Goal: Communication & Community: Answer question/provide support

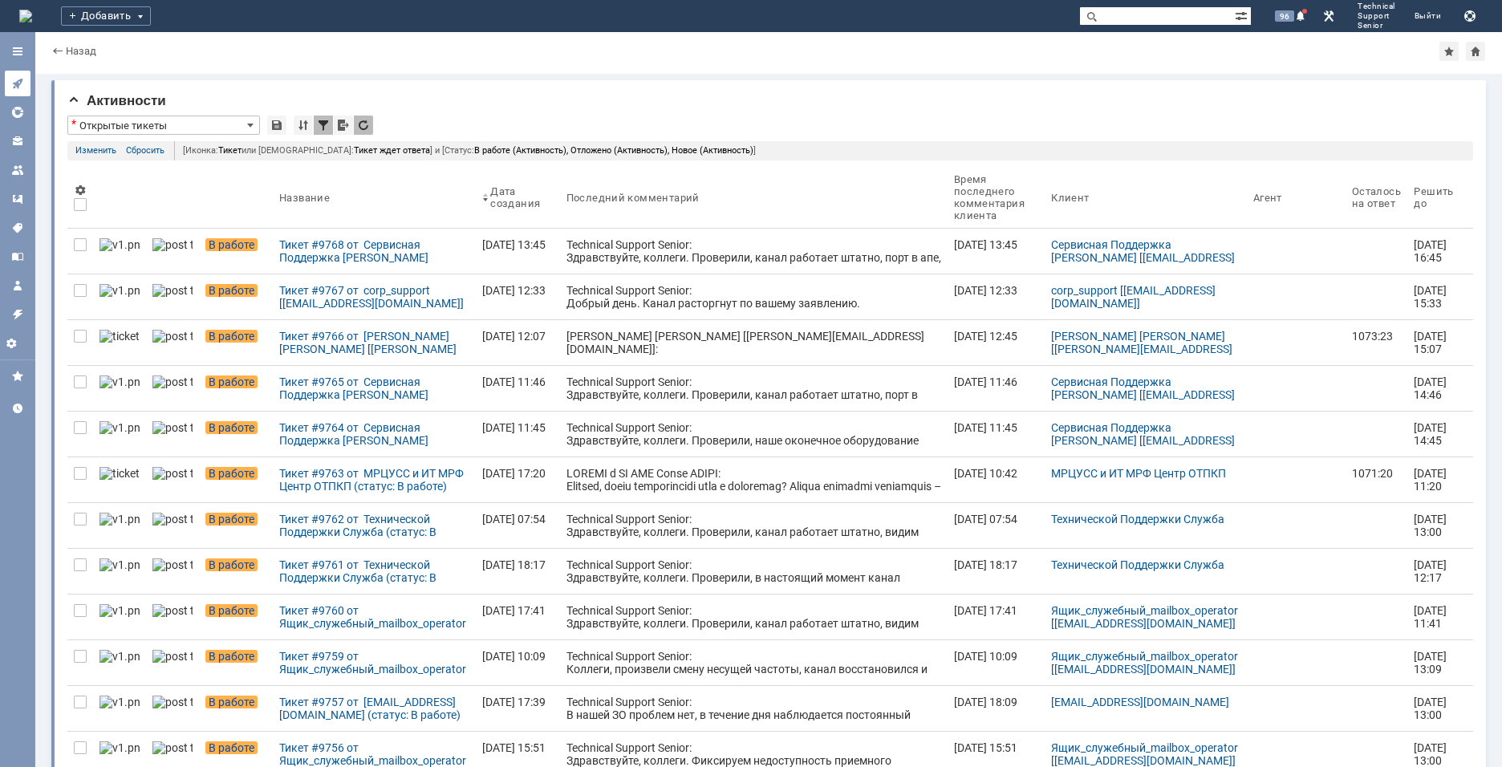
click at [8, 78] on link at bounding box center [18, 84] width 26 height 26
click at [11, 83] on icon at bounding box center [17, 83] width 13 height 13
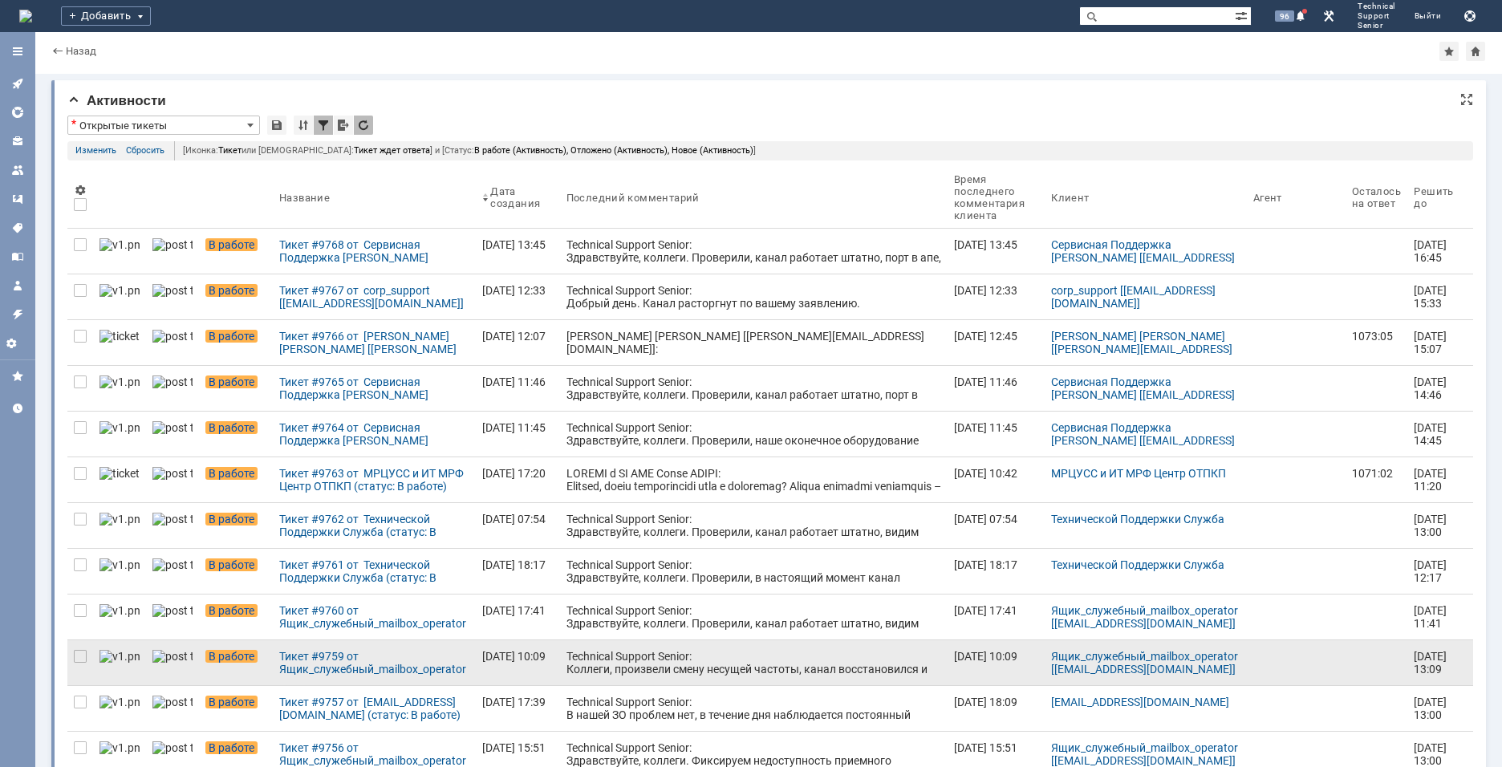
click at [662, 653] on div "Technical Support Senior: Коллеги, произвели смену несущей частоты, канал восст…" at bounding box center [753, 669] width 375 height 39
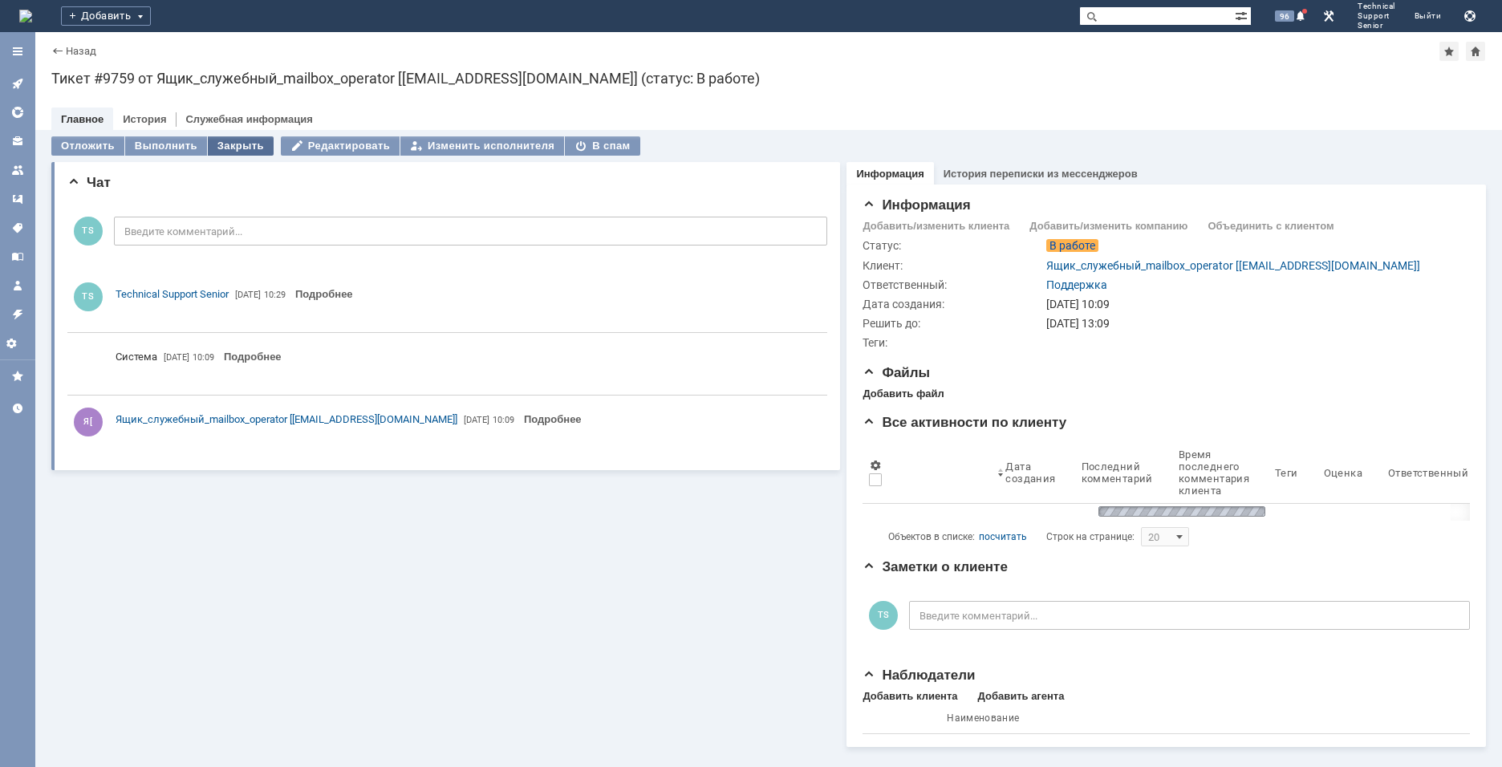
click at [239, 137] on div "Закрыть" at bounding box center [241, 145] width 66 height 19
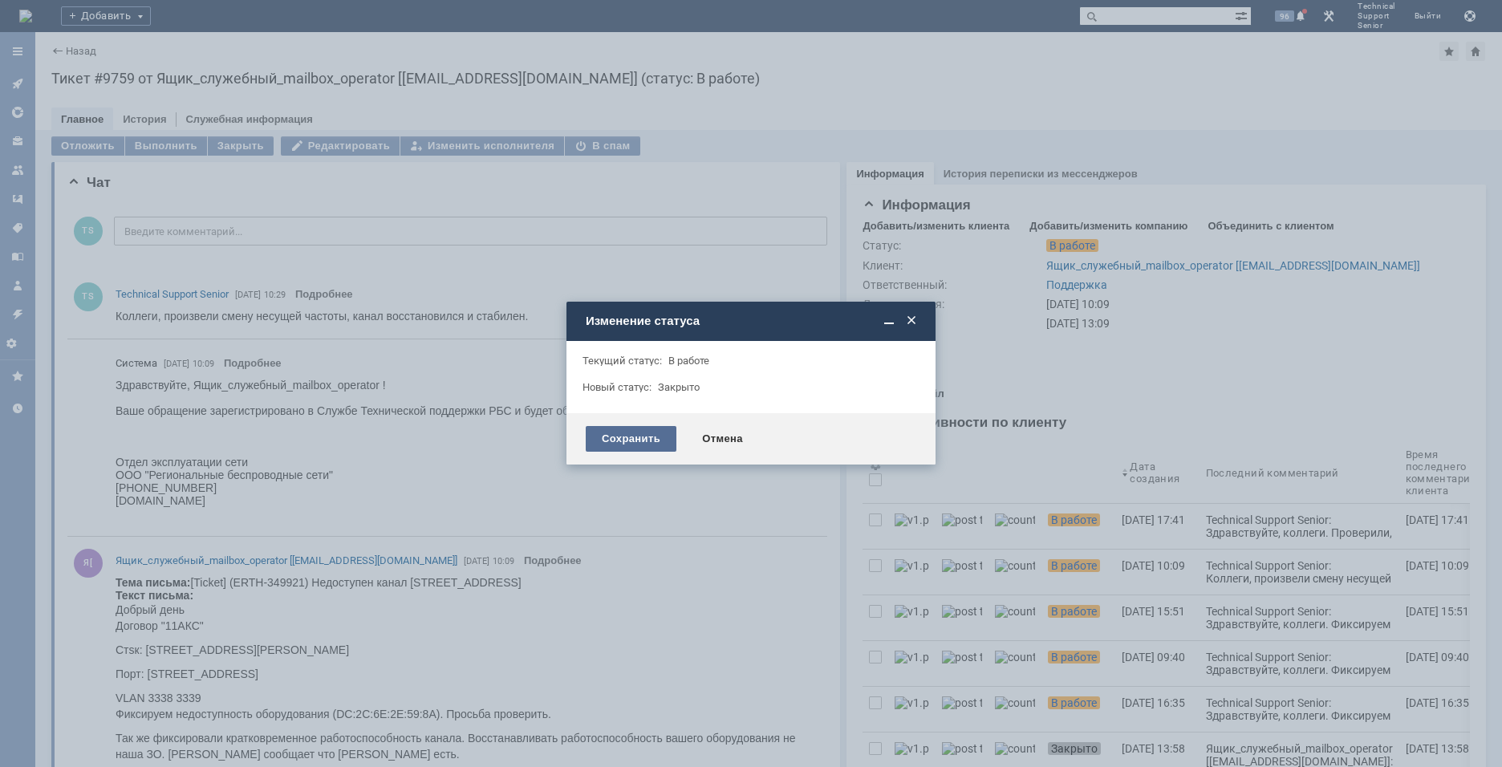
click at [609, 433] on div "Сохранить" at bounding box center [631, 439] width 91 height 26
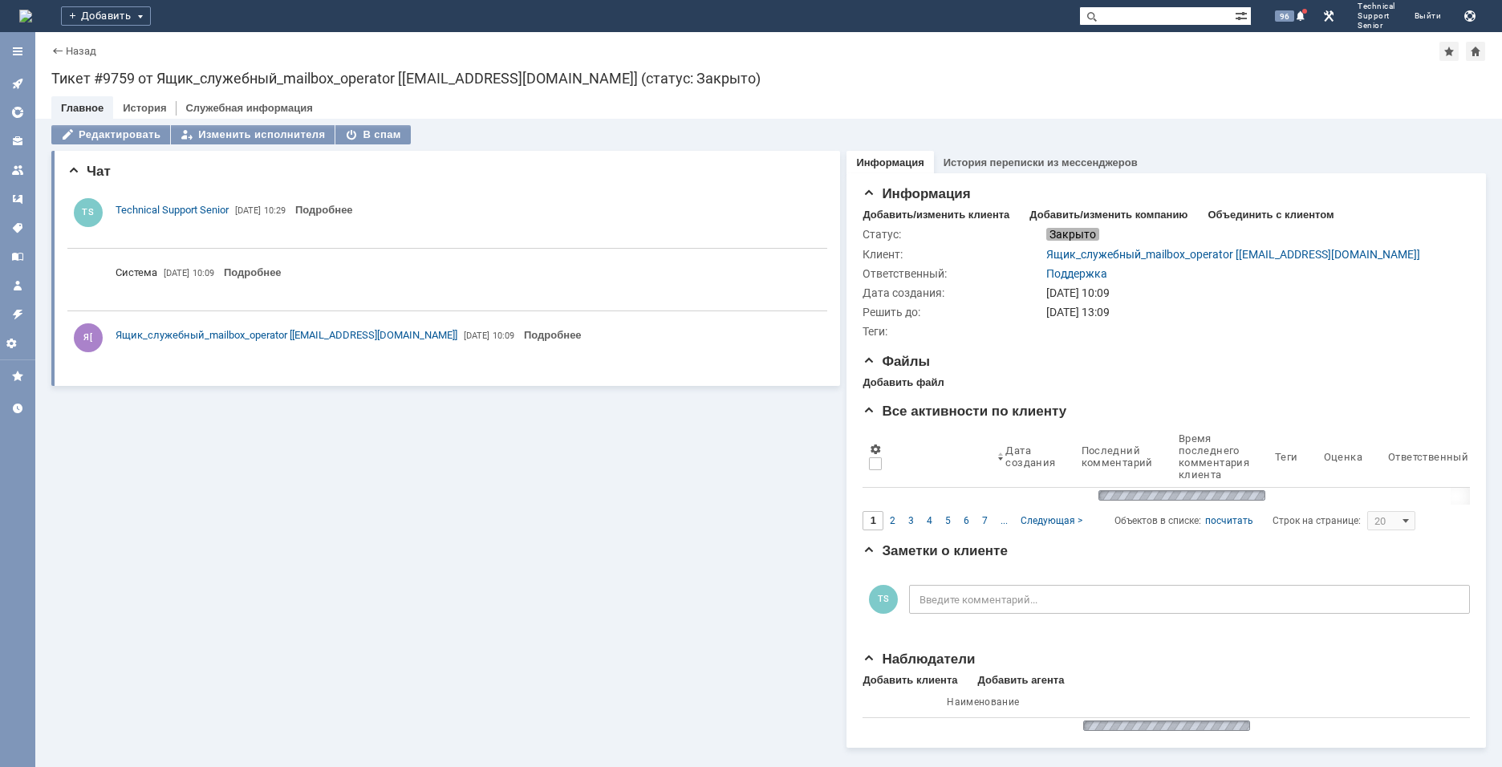
click at [19, 81] on icon at bounding box center [17, 84] width 10 height 10
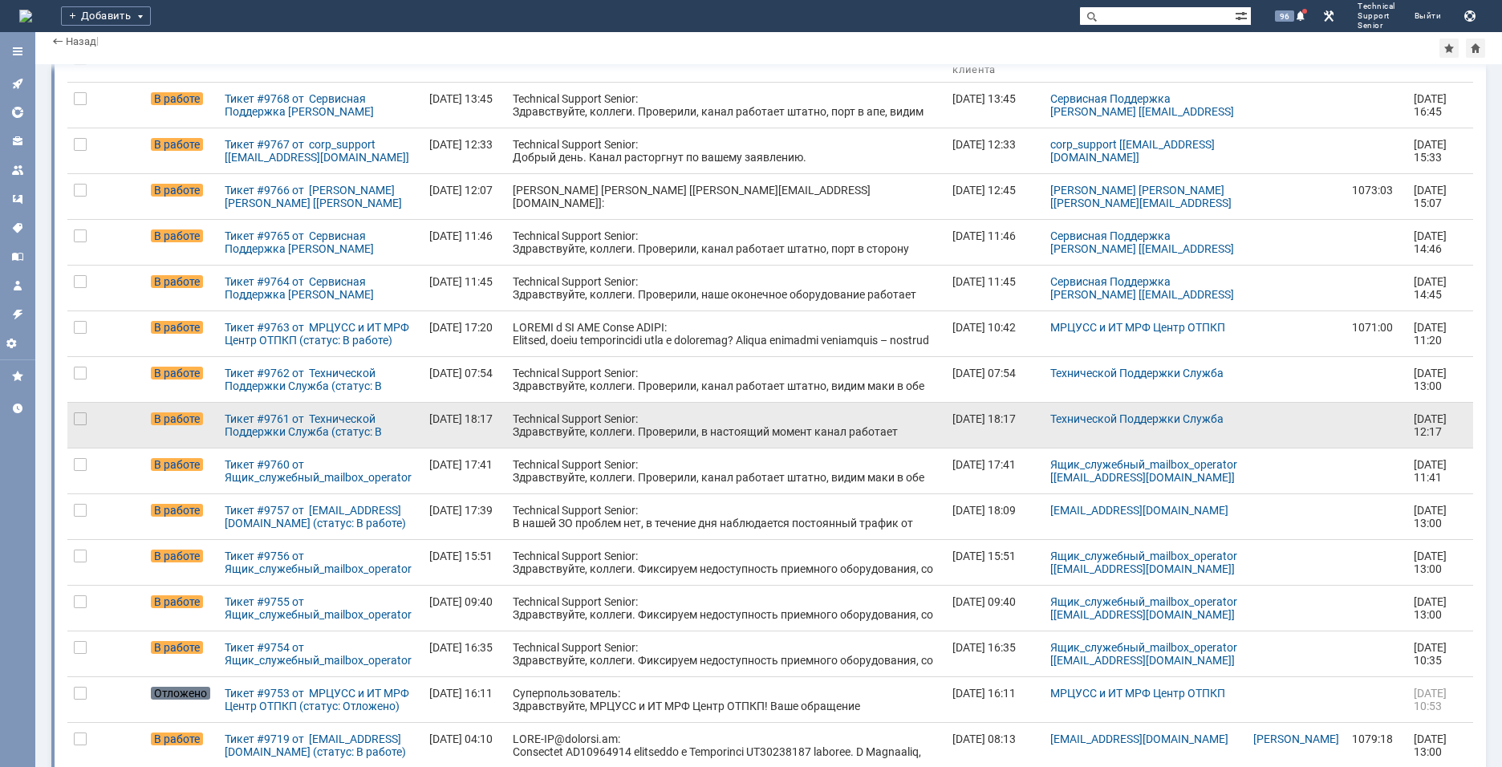
scroll to position [160, 0]
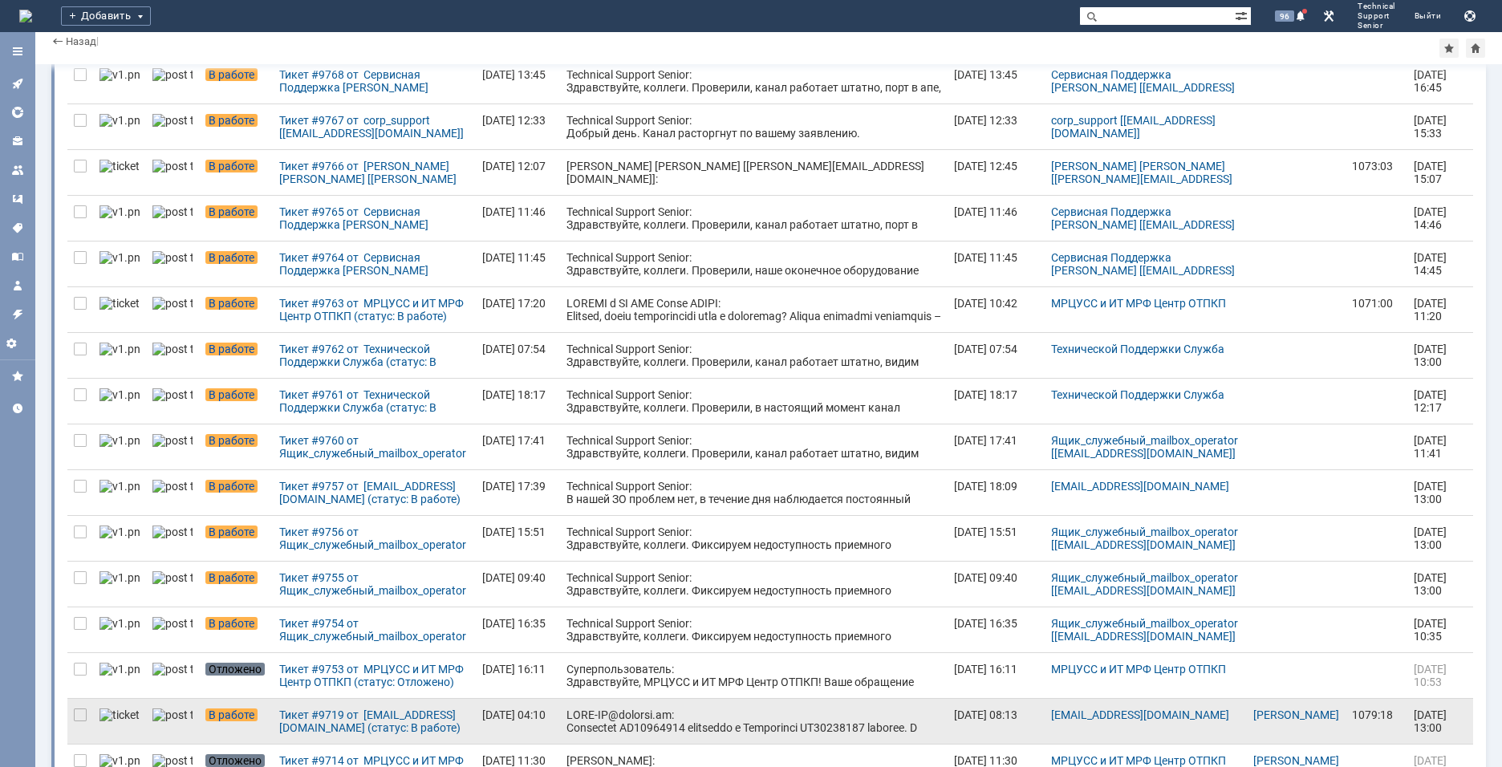
click at [741, 670] on link at bounding box center [754, 721] width 388 height 45
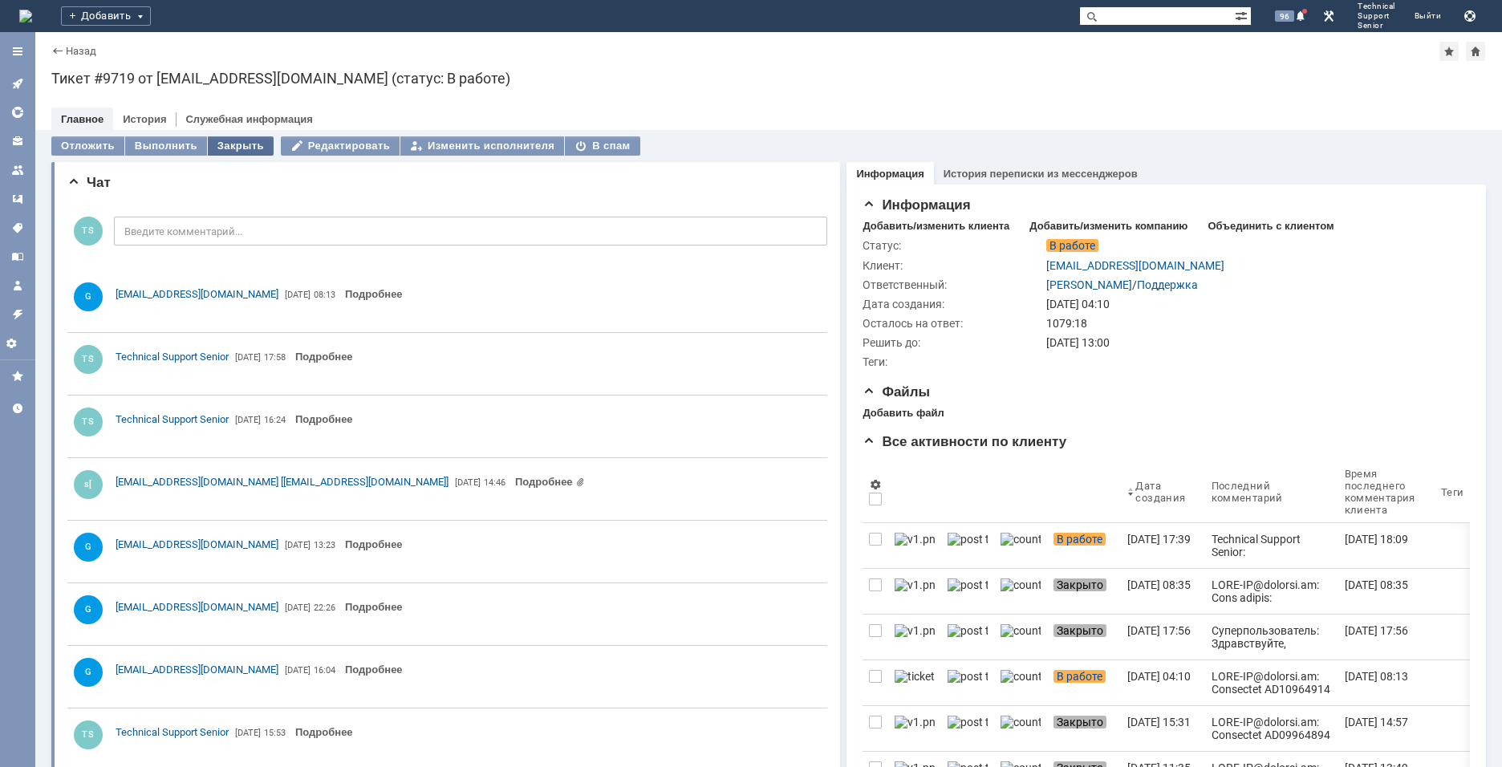
click at [254, 144] on div "Закрыть" at bounding box center [241, 145] width 66 height 19
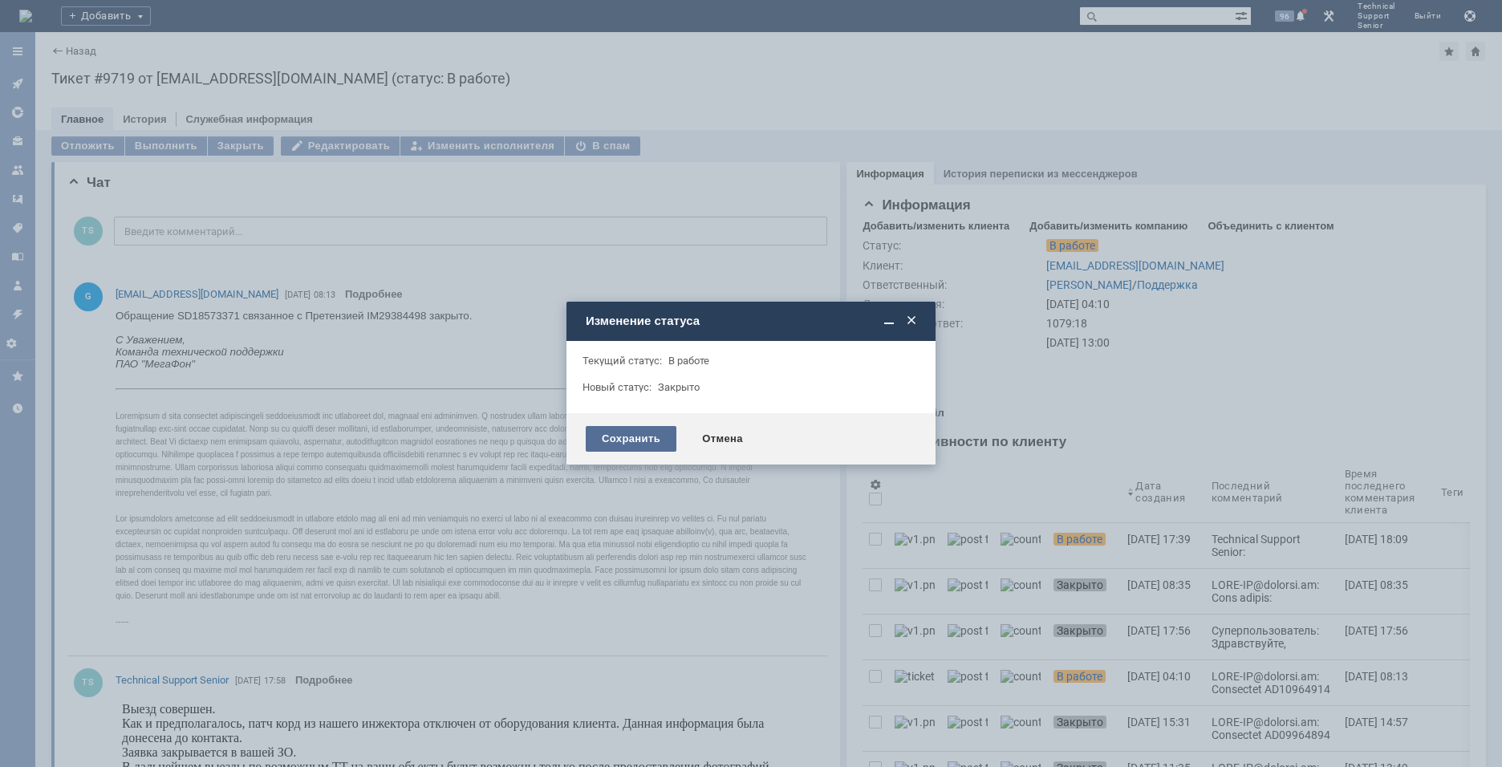
click at [624, 440] on div "Сохранить" at bounding box center [631, 439] width 91 height 26
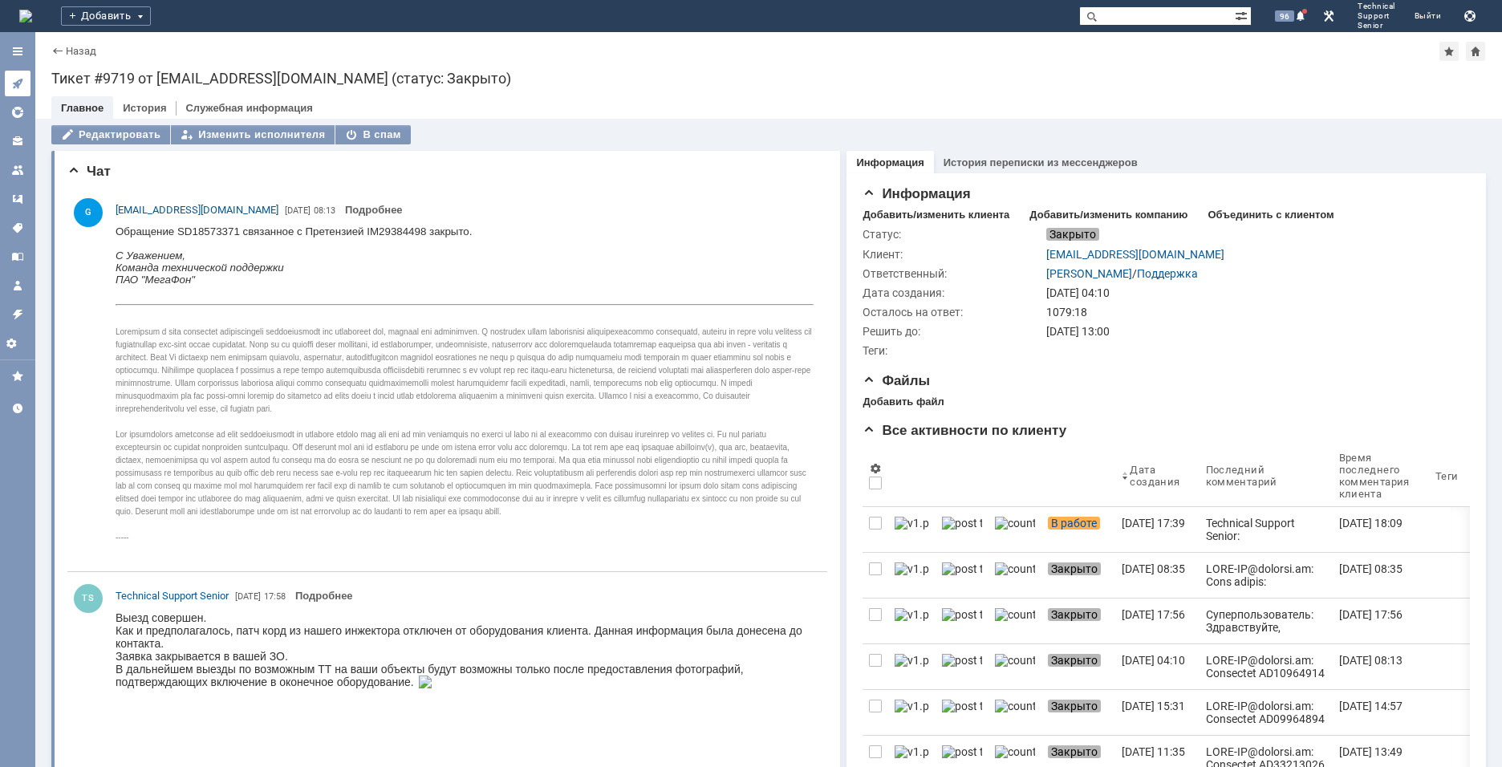
click at [24, 83] on link at bounding box center [18, 84] width 26 height 26
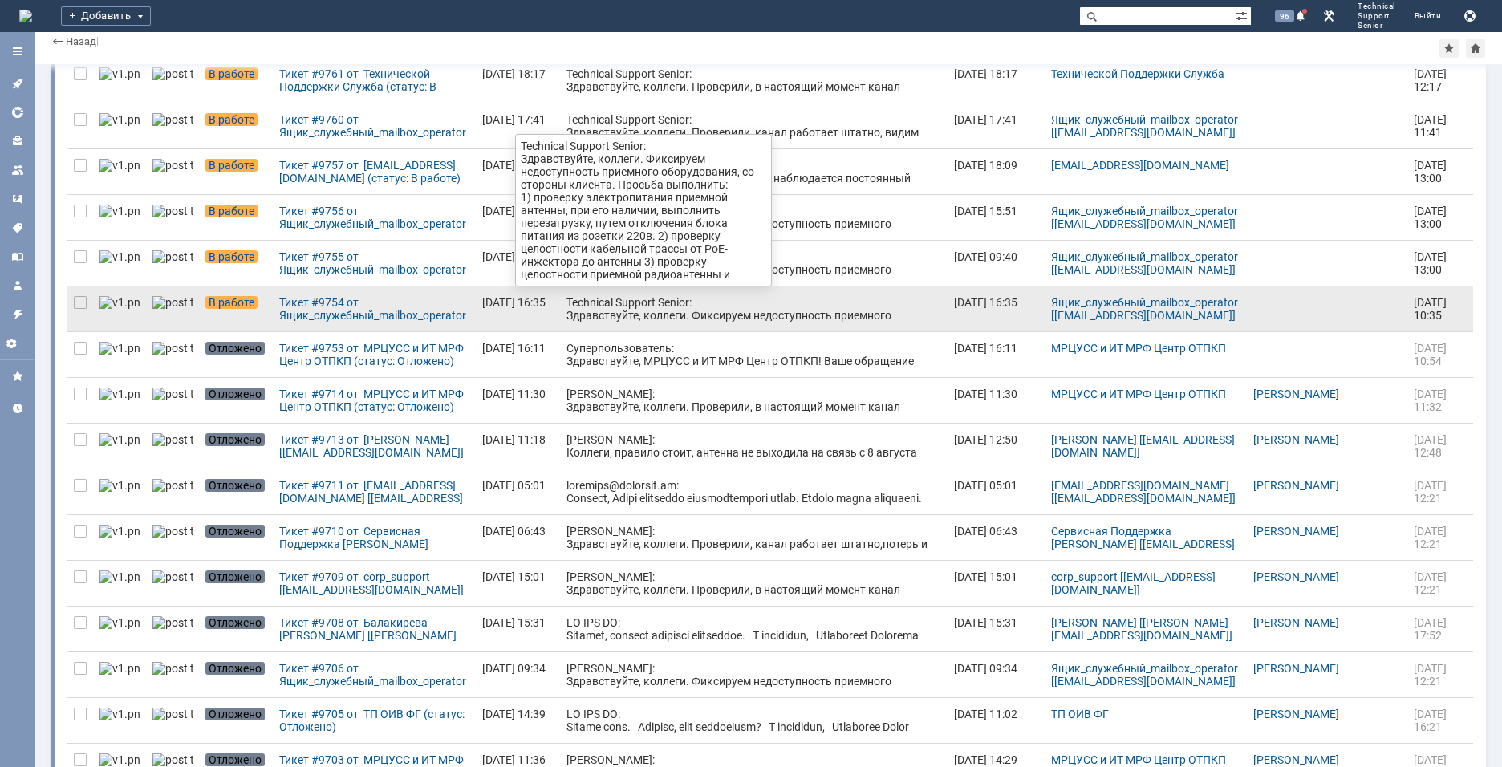
click at [592, 311] on div "Technical Support Senior: Здравствуйте, коллеги. Фиксируем недоступность приемн…" at bounding box center [753, 347] width 375 height 103
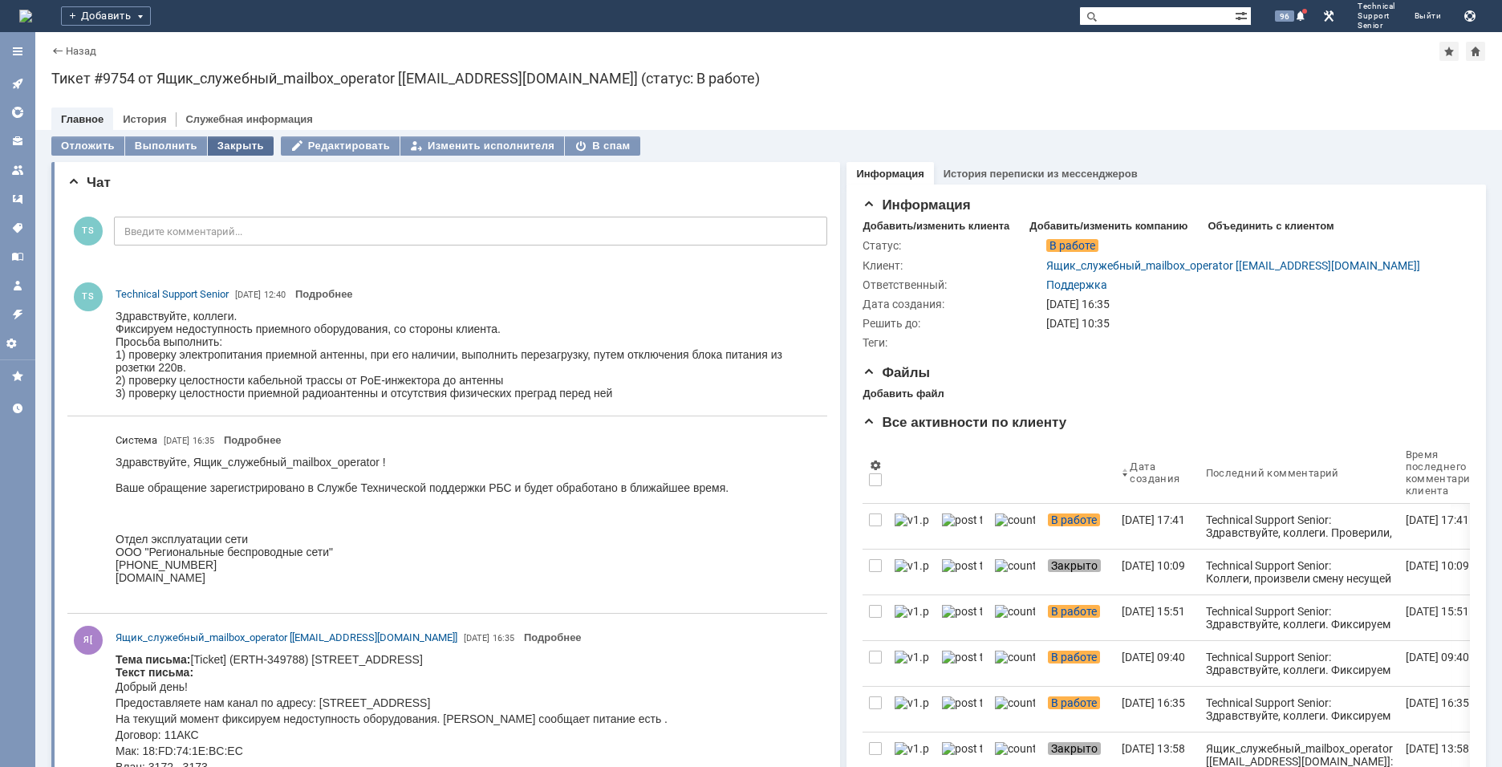
click at [244, 145] on div "Закрыть" at bounding box center [241, 145] width 66 height 19
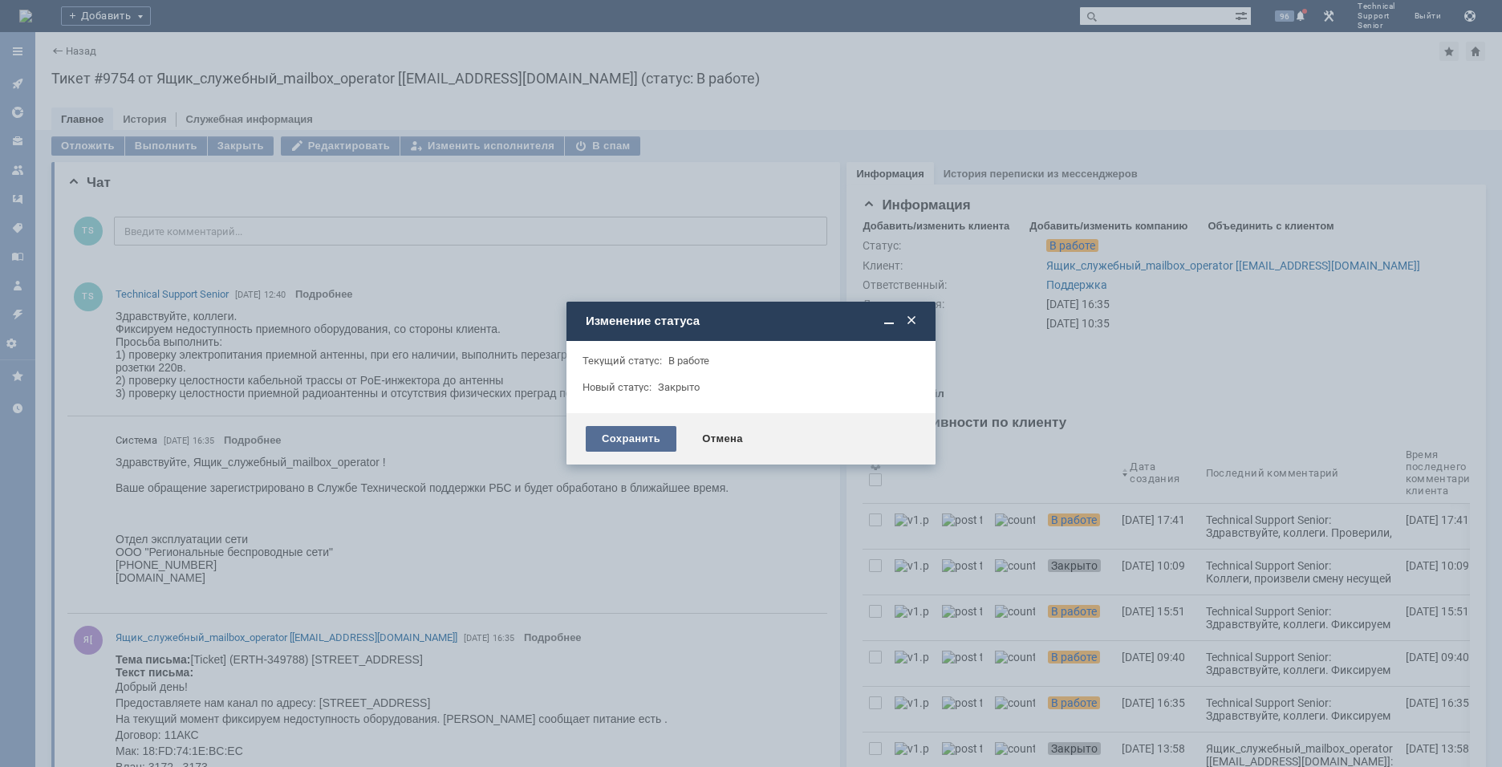
click at [626, 441] on div "Сохранить" at bounding box center [631, 439] width 91 height 26
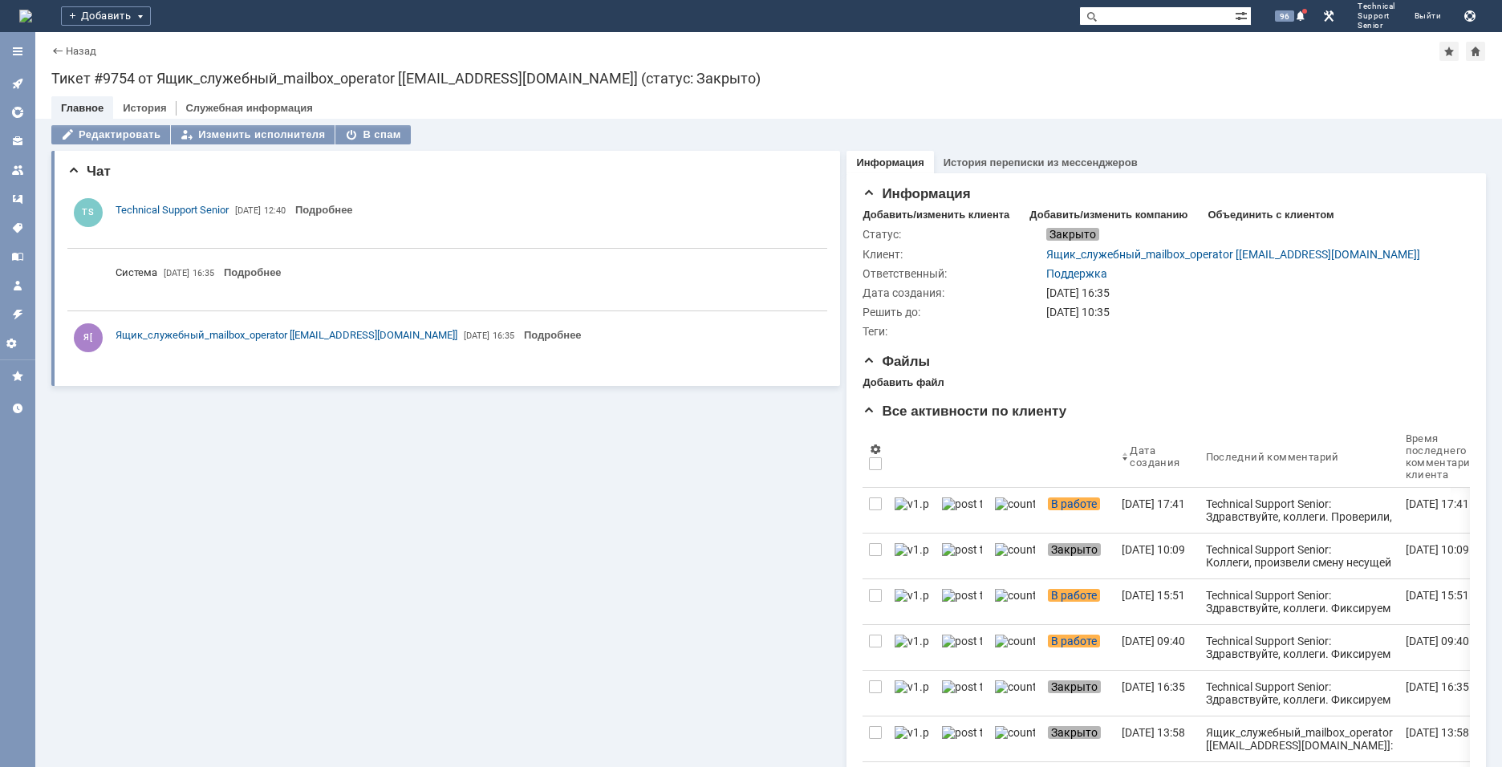
click at [12, 83] on icon at bounding box center [17, 83] width 13 height 13
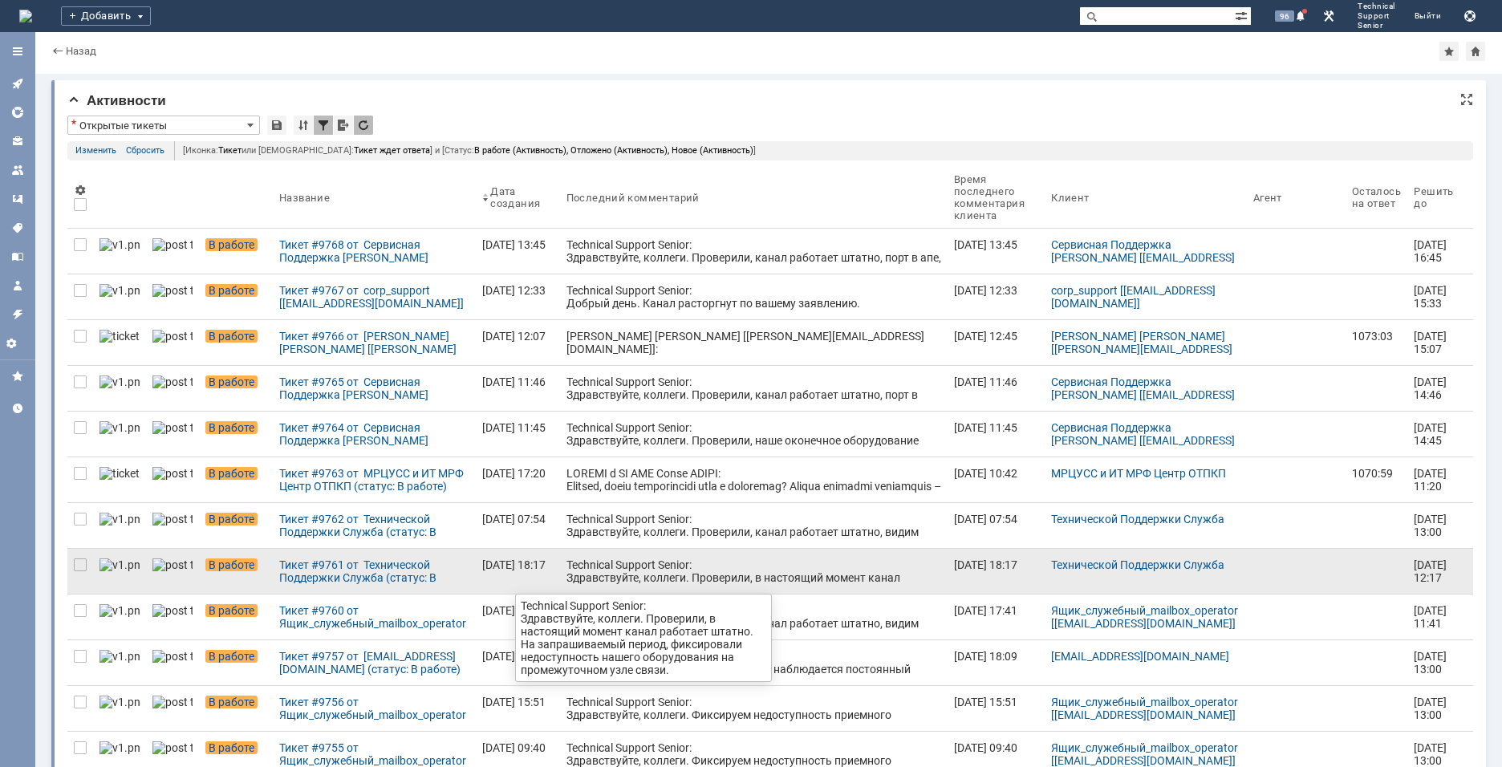
click at [616, 576] on div "Technical Support Senior: Здравствуйте, коллеги. Проверили, в настоящий момент …" at bounding box center [753, 583] width 375 height 51
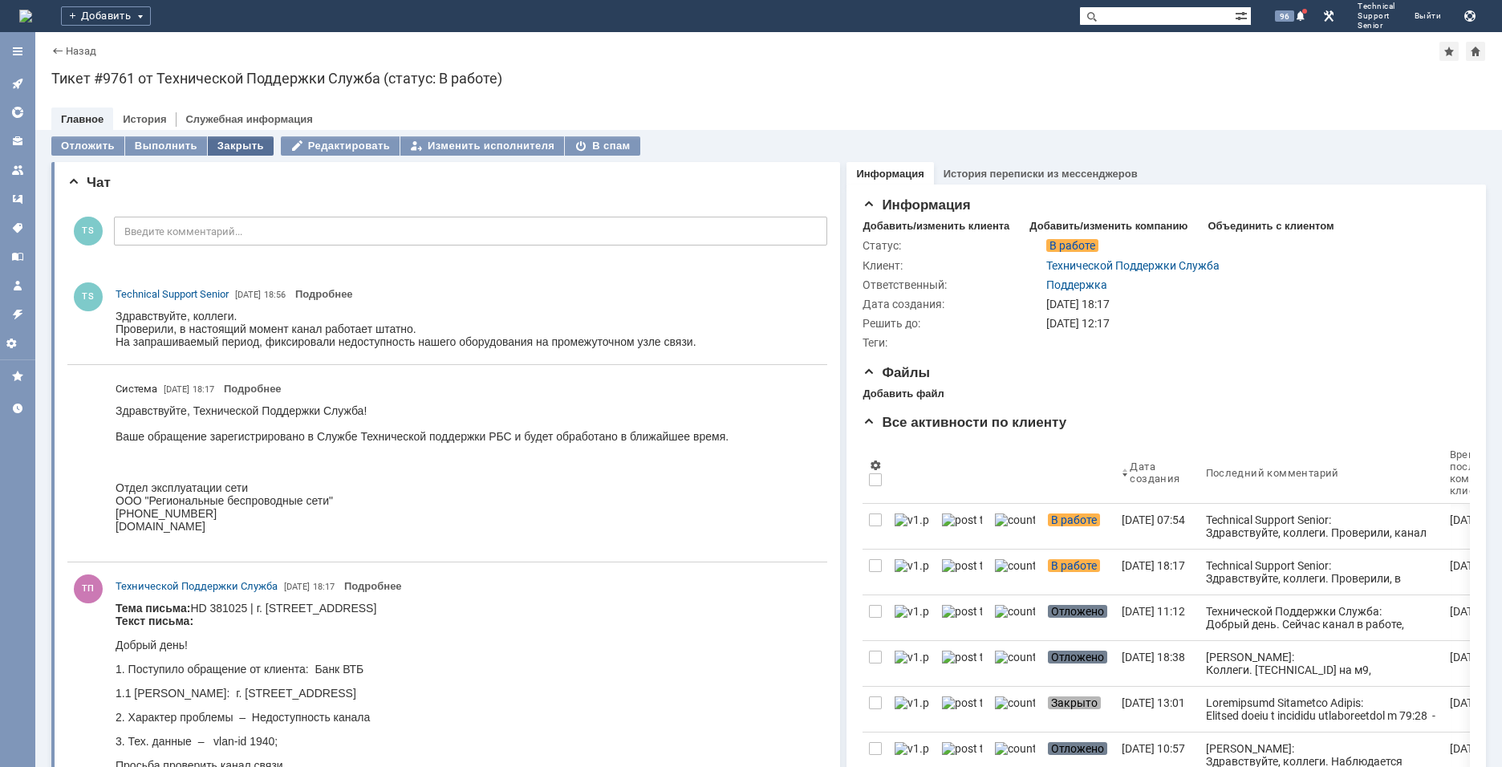
click at [243, 142] on div "Закрыть" at bounding box center [241, 145] width 66 height 19
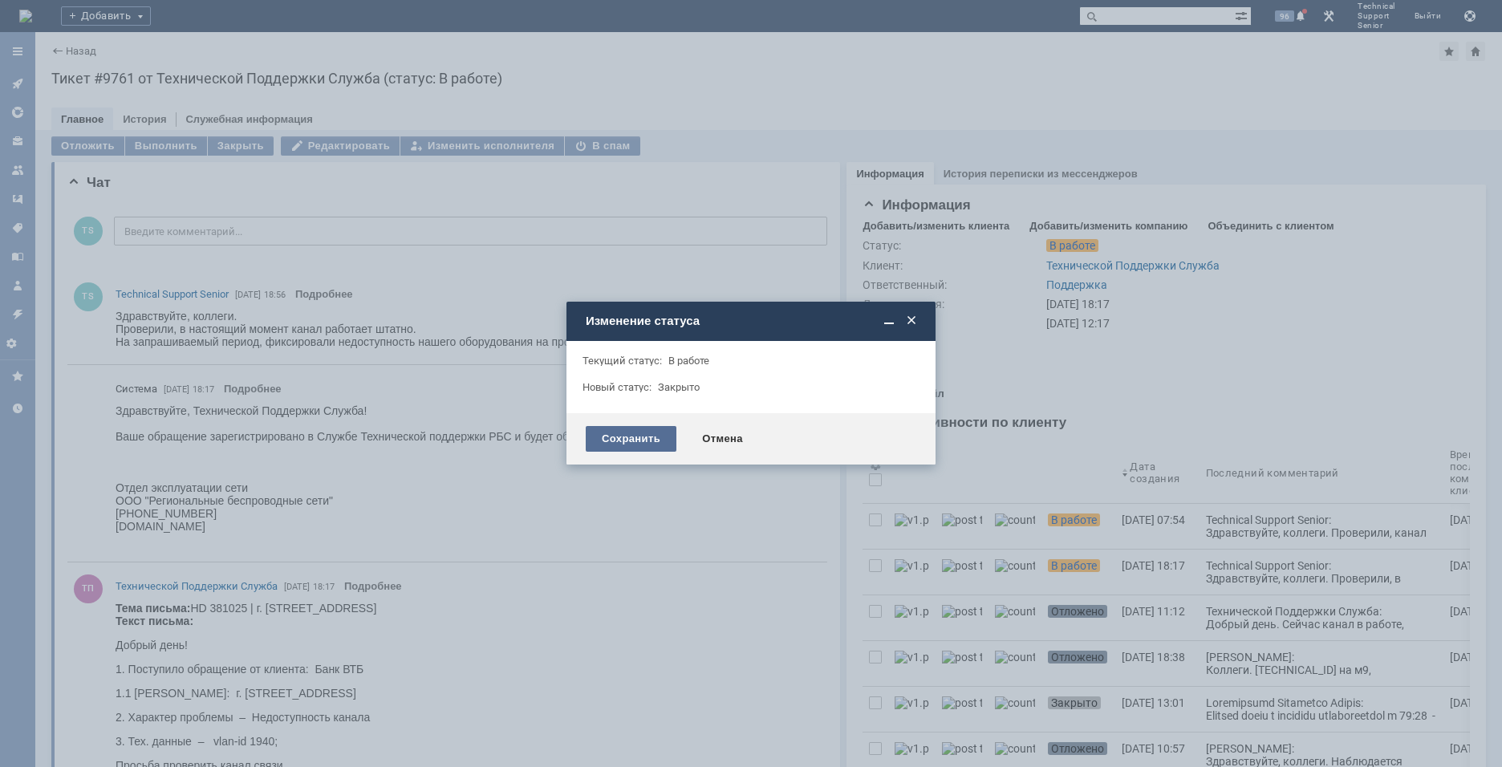
click at [620, 427] on div "Сохранить" at bounding box center [631, 439] width 91 height 26
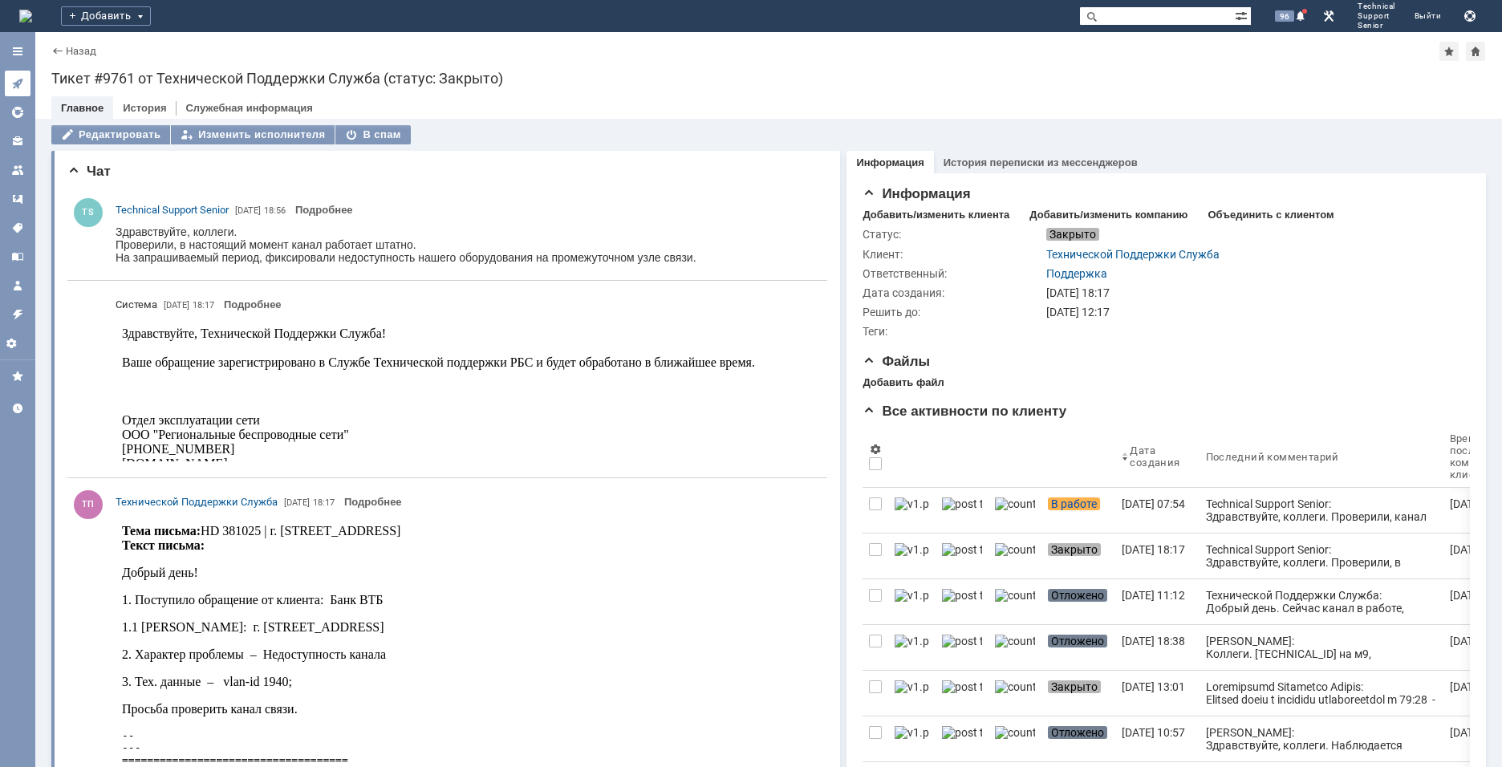
click at [28, 84] on link at bounding box center [18, 84] width 26 height 26
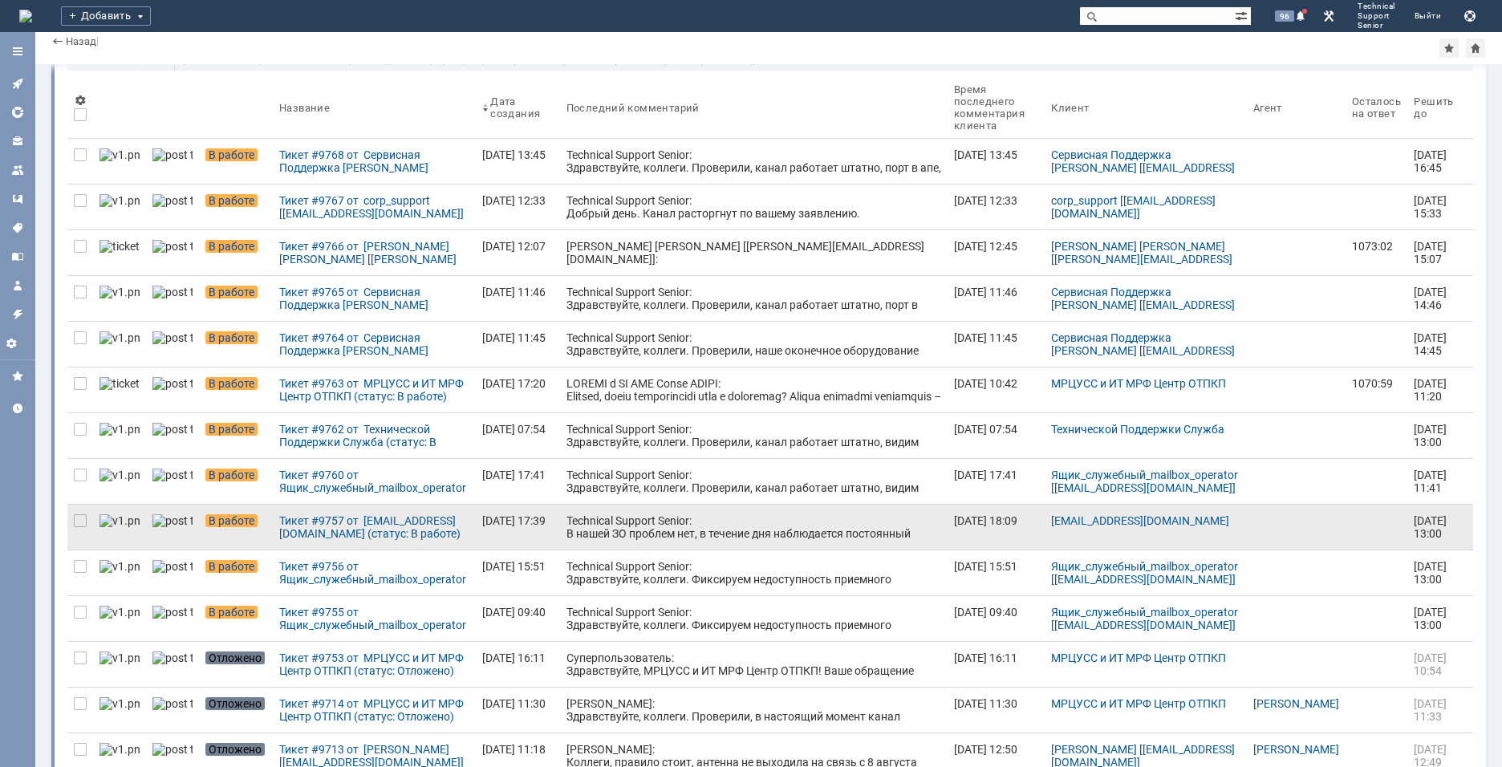
click at [607, 522] on div "Technical Support Senior: В нашей ЗО проблем нет, в течение дня наблюдается пос…" at bounding box center [753, 533] width 375 height 39
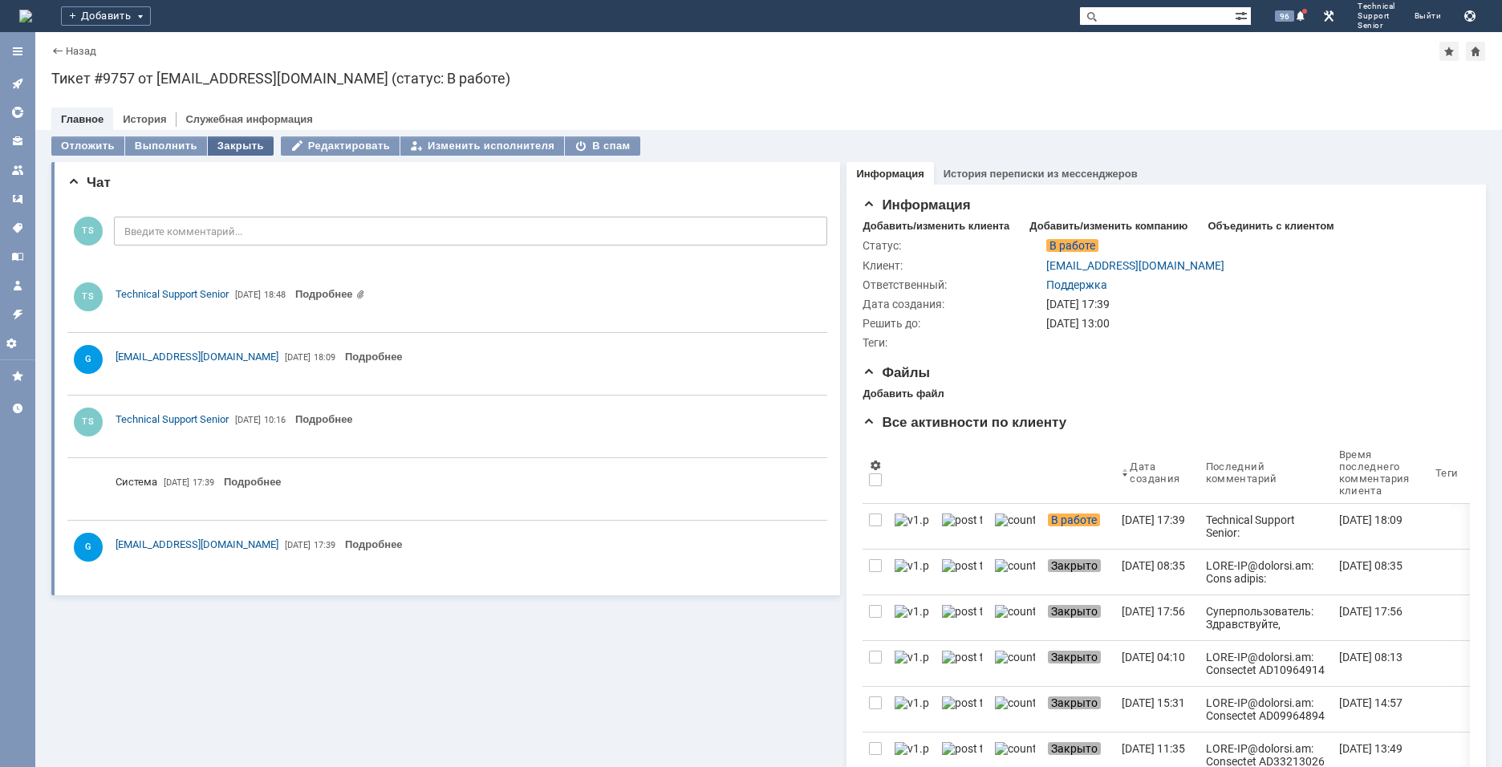
click at [230, 152] on div "Закрыть" at bounding box center [241, 145] width 66 height 19
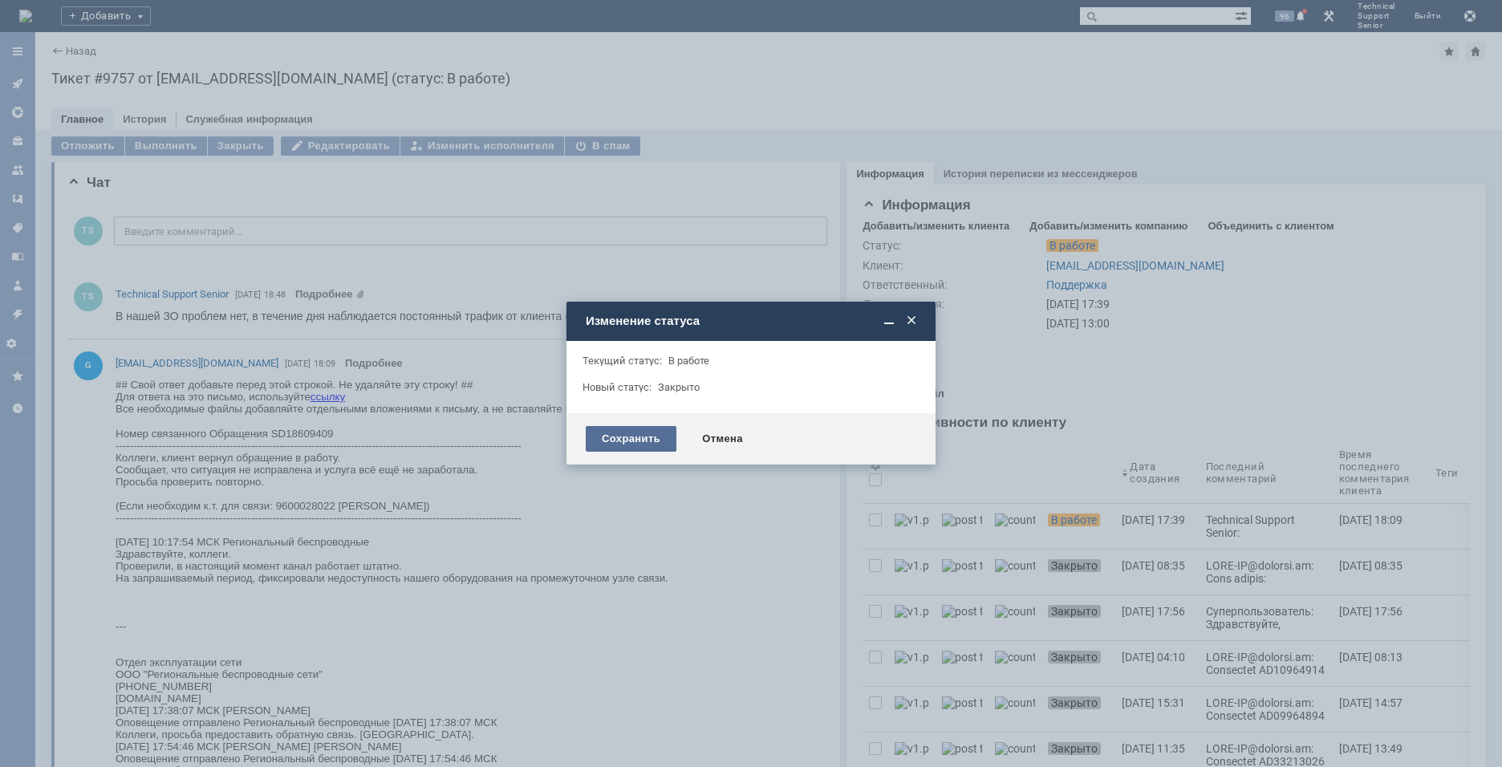
click at [611, 429] on div "Сохранить" at bounding box center [631, 439] width 91 height 26
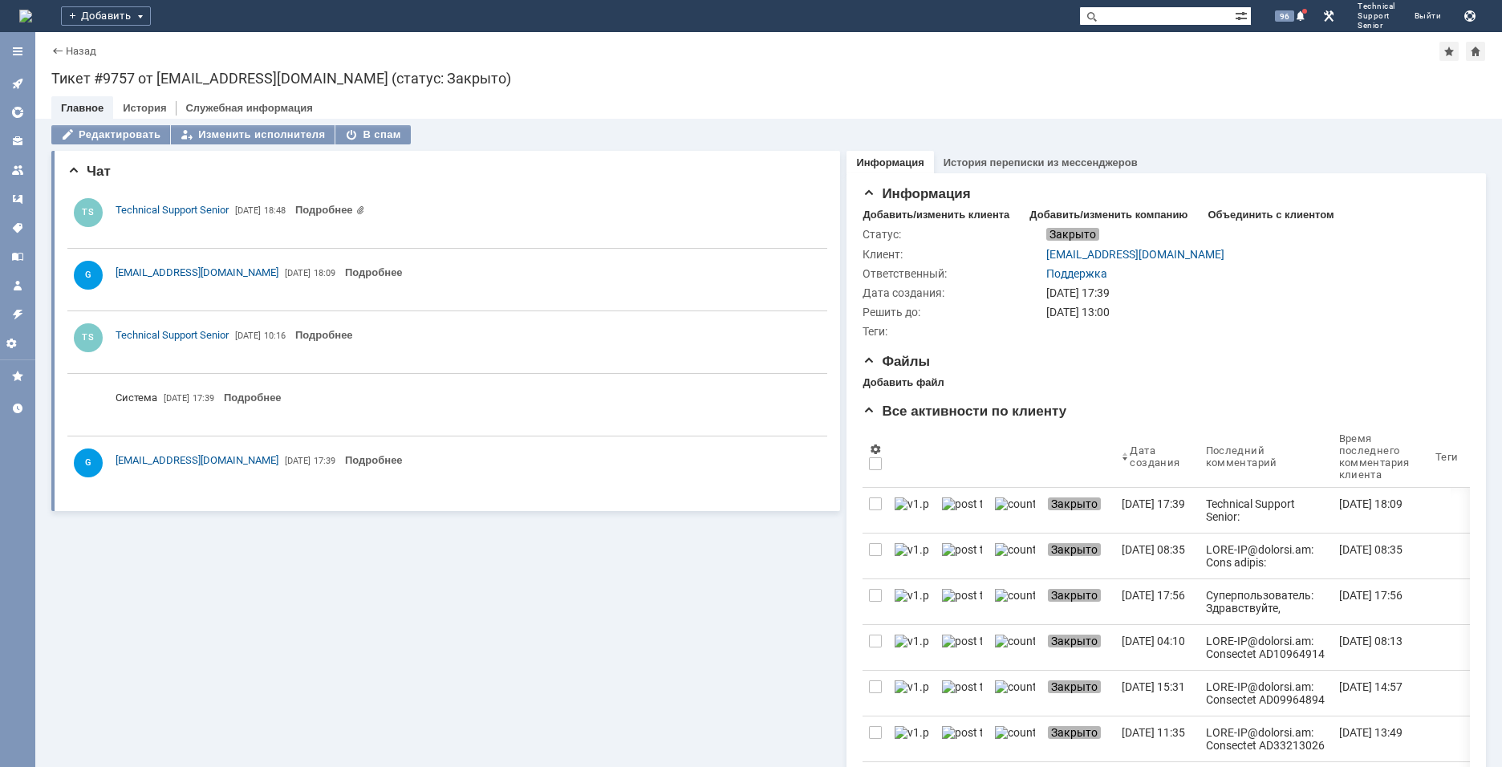
click at [15, 78] on icon at bounding box center [17, 83] width 13 height 13
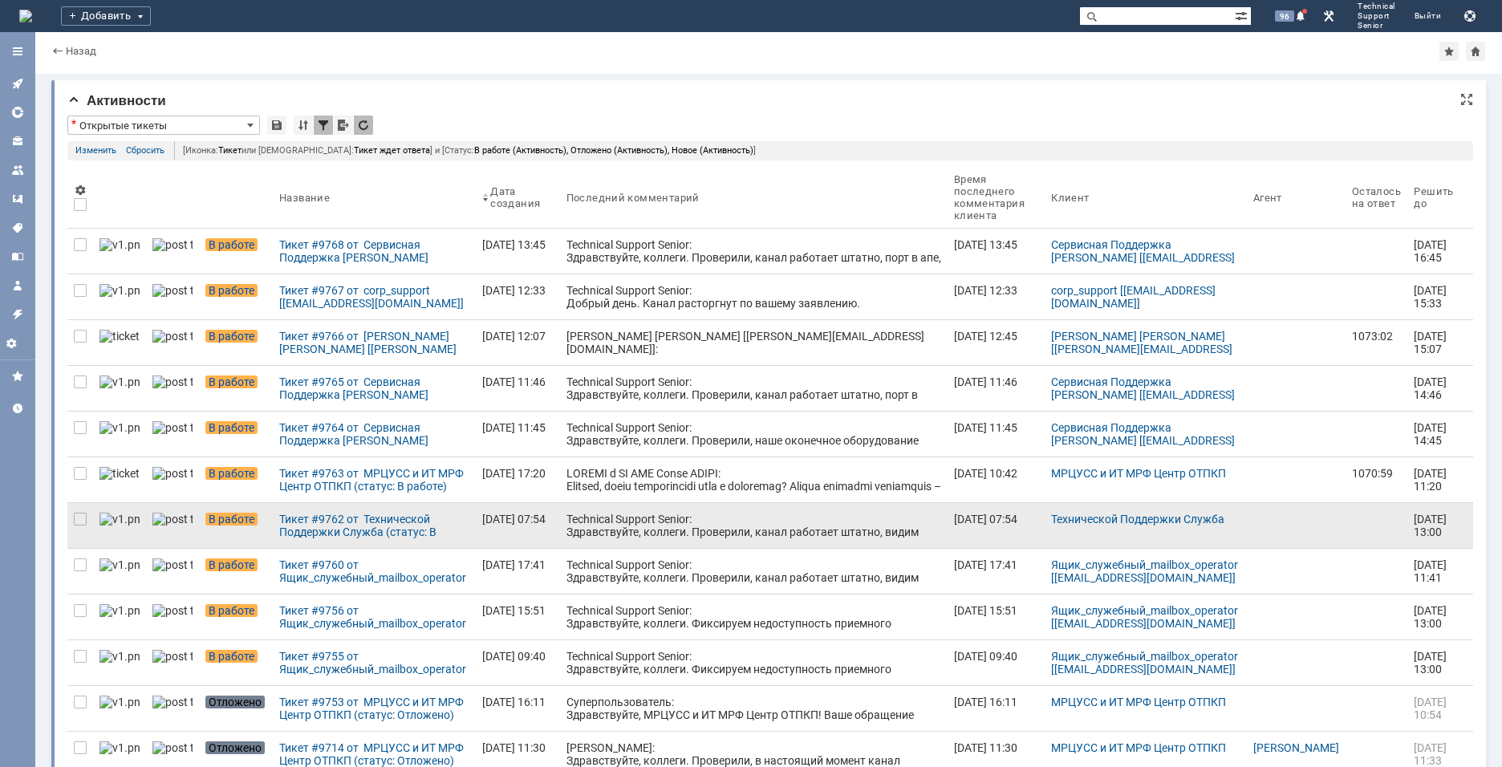
click at [658, 526] on div "Technical Support Senior: Здравствуйте, коллеги. Проверили, канал работает штат…" at bounding box center [753, 532] width 375 height 39
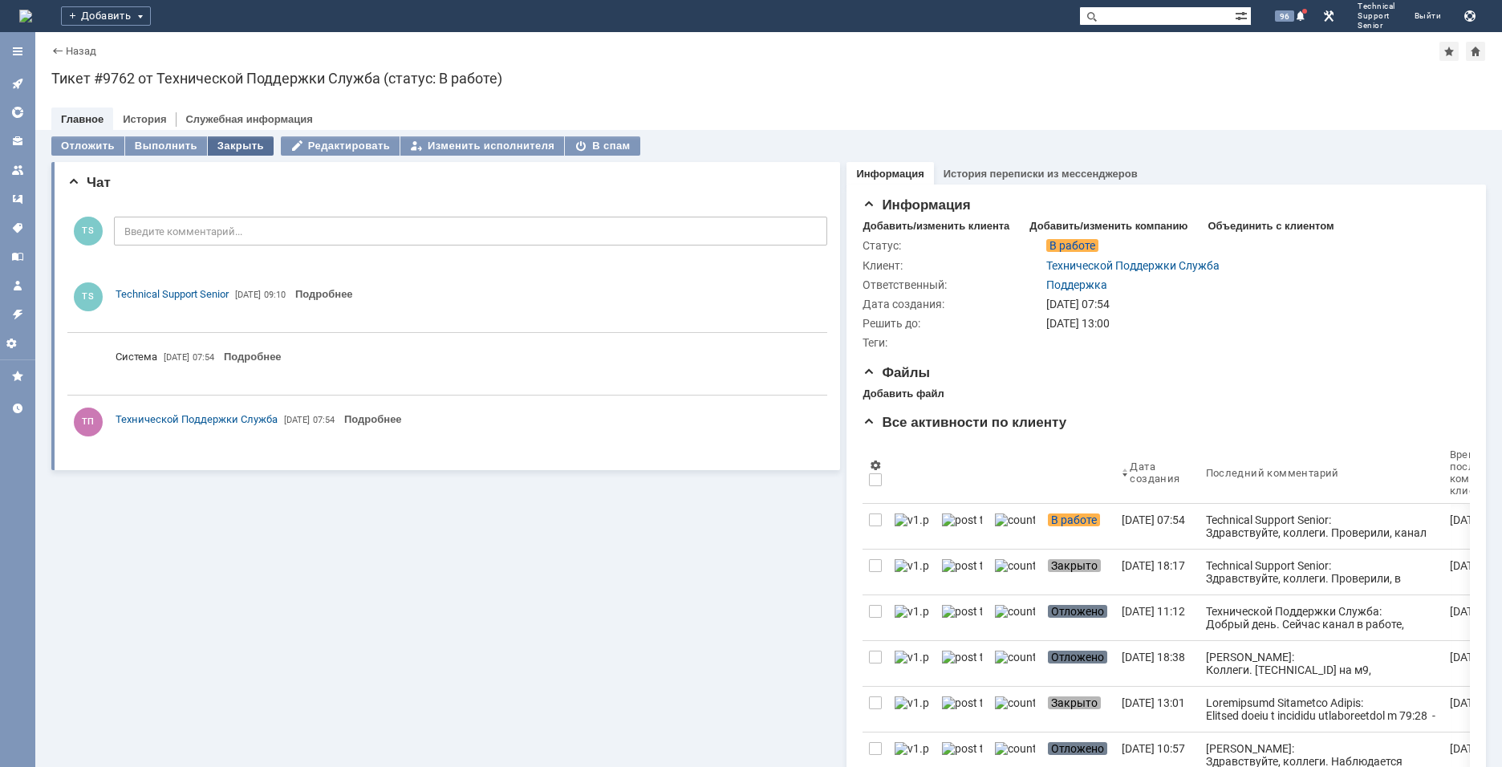
click at [246, 144] on div "Закрыть" at bounding box center [241, 145] width 66 height 19
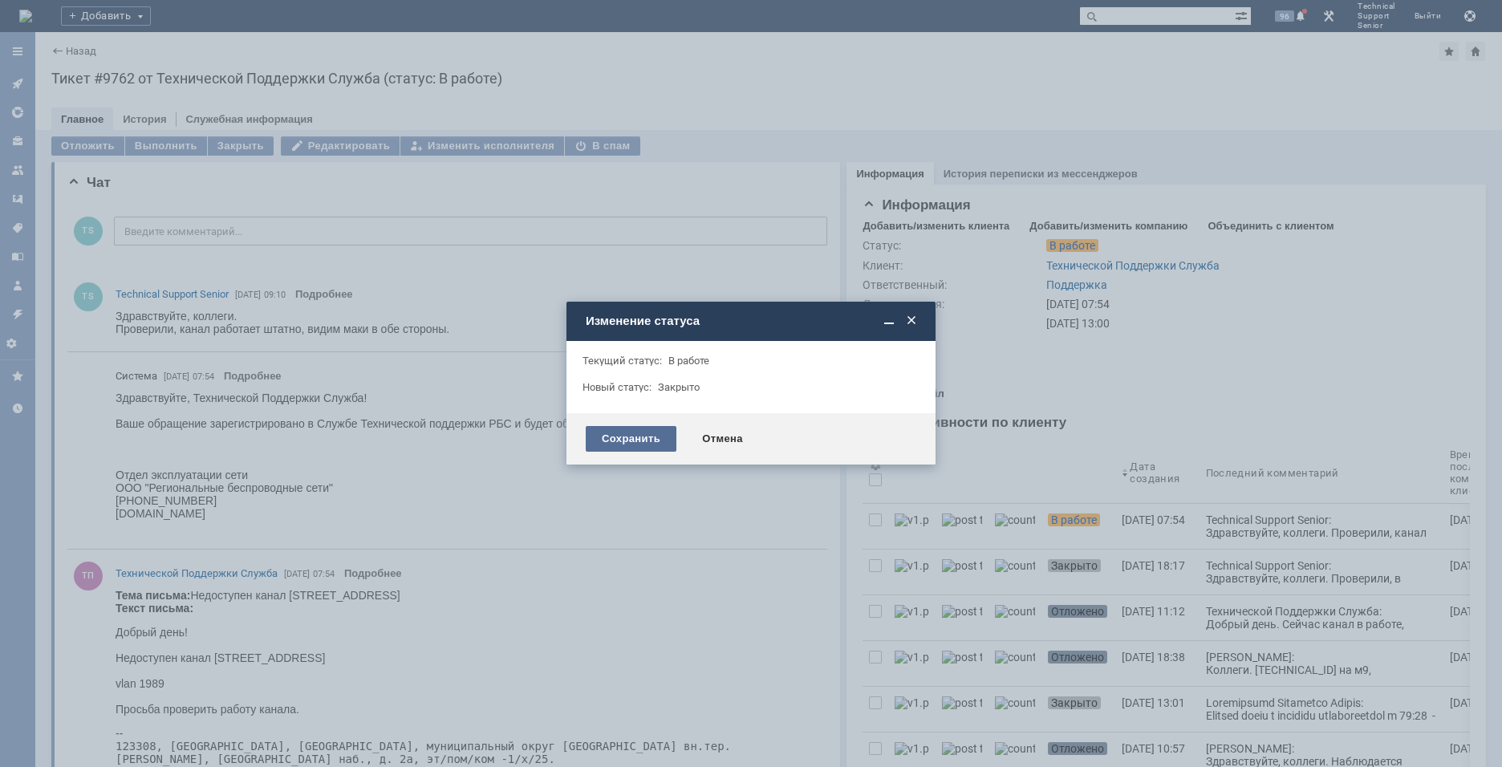
click at [616, 429] on div "Сохранить" at bounding box center [631, 439] width 91 height 26
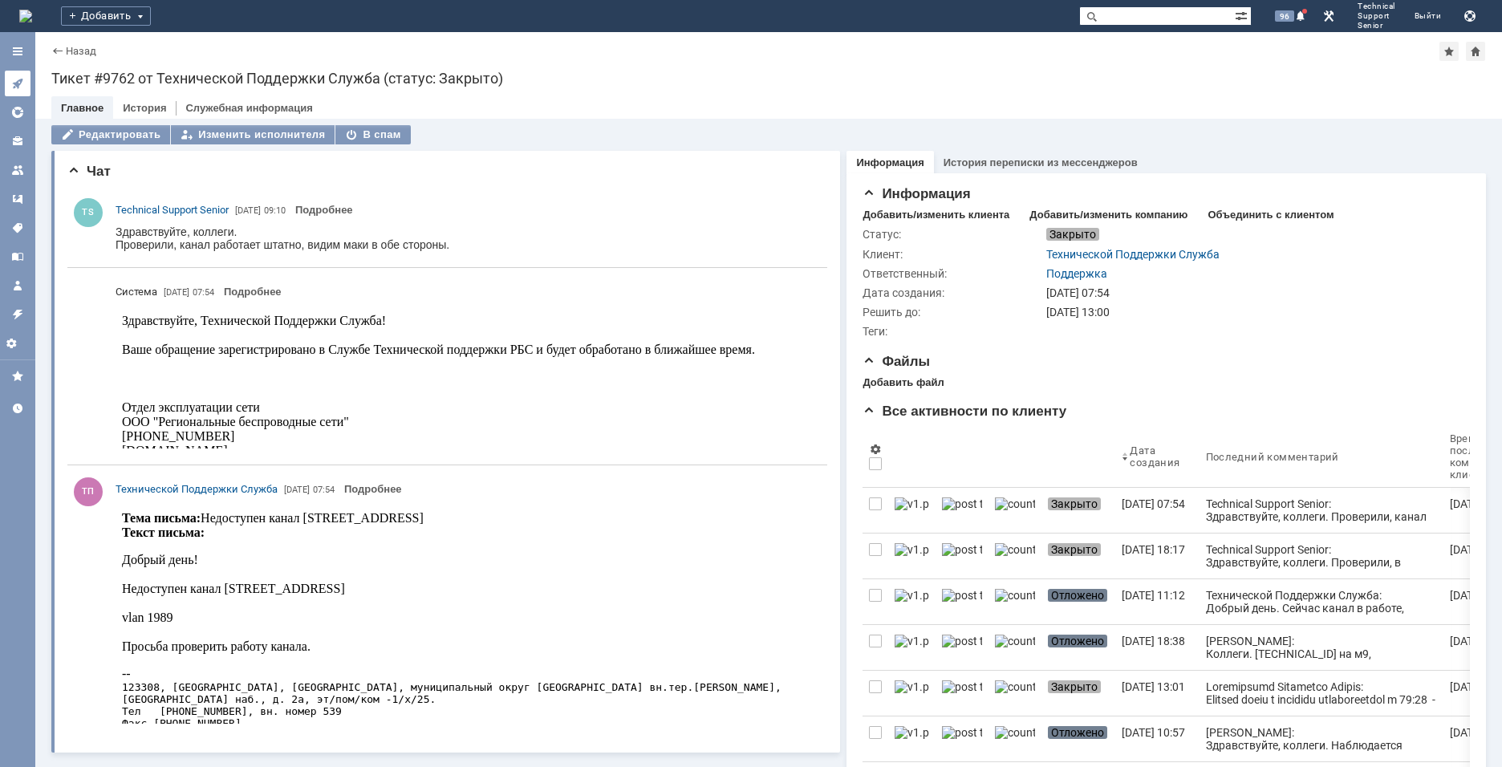
click at [13, 79] on icon at bounding box center [17, 83] width 13 height 13
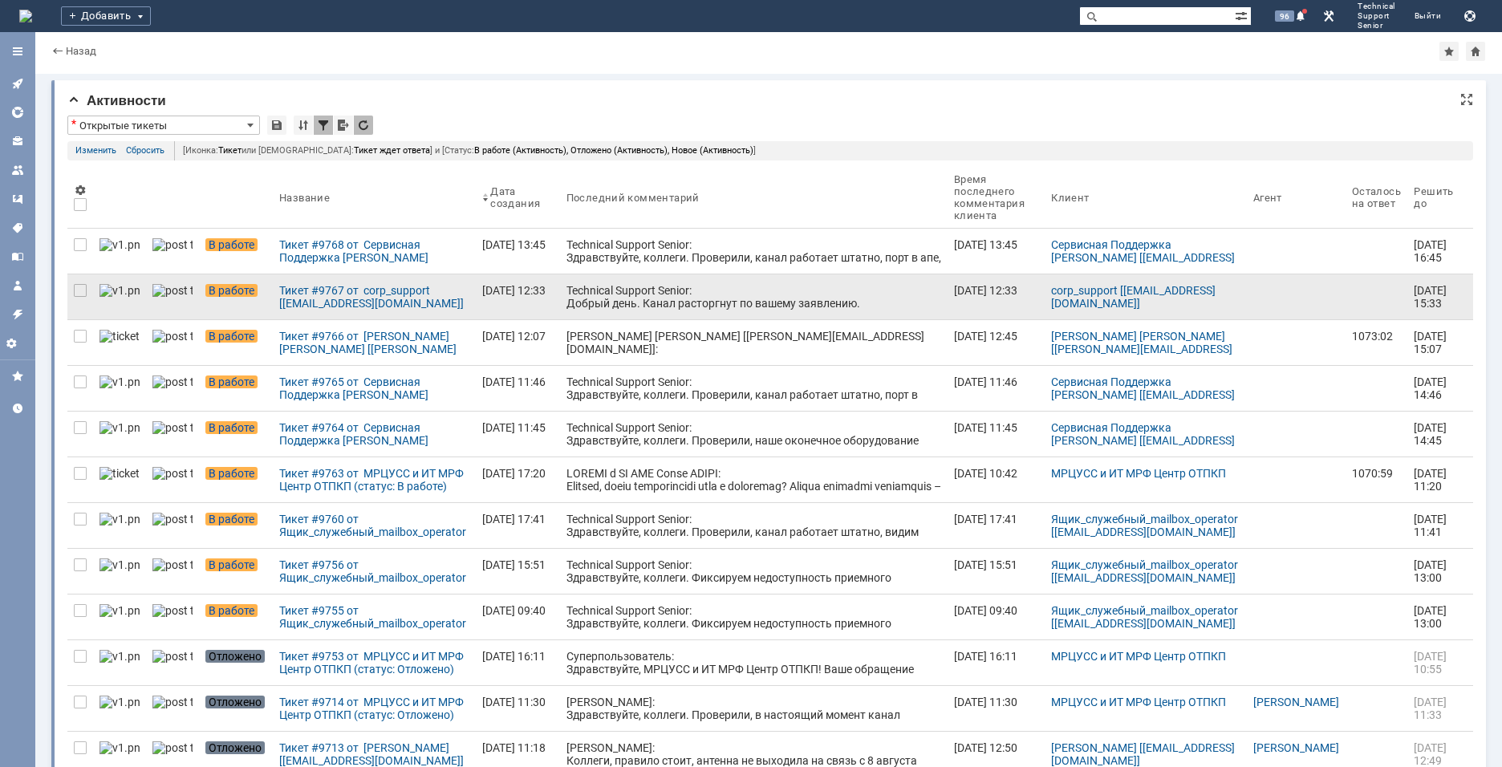
click at [588, 304] on div "Technical Support Senior: Добрый день. Канал расторгнут по вашему заявлению." at bounding box center [753, 297] width 375 height 26
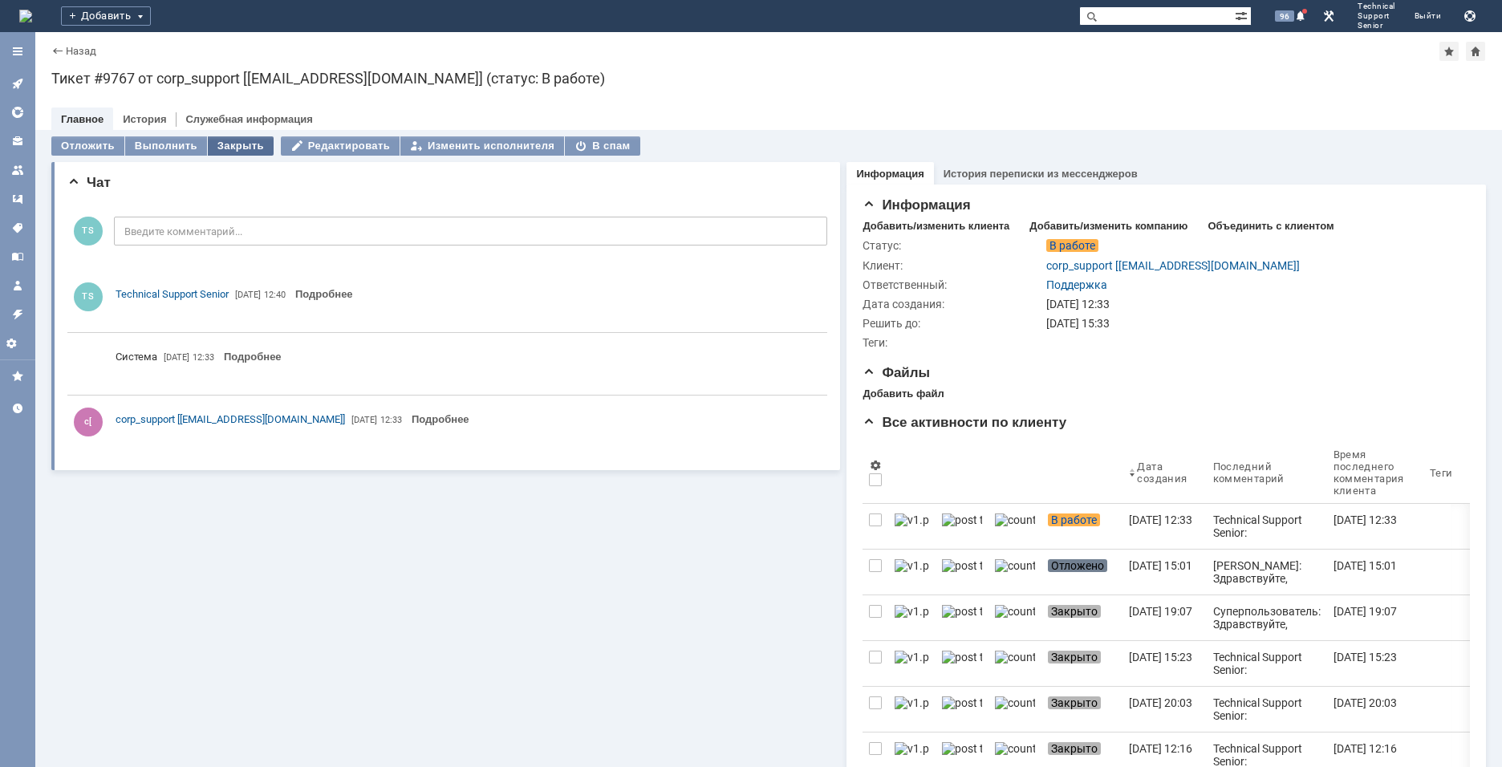
click at [250, 142] on div "Закрыть" at bounding box center [241, 145] width 66 height 19
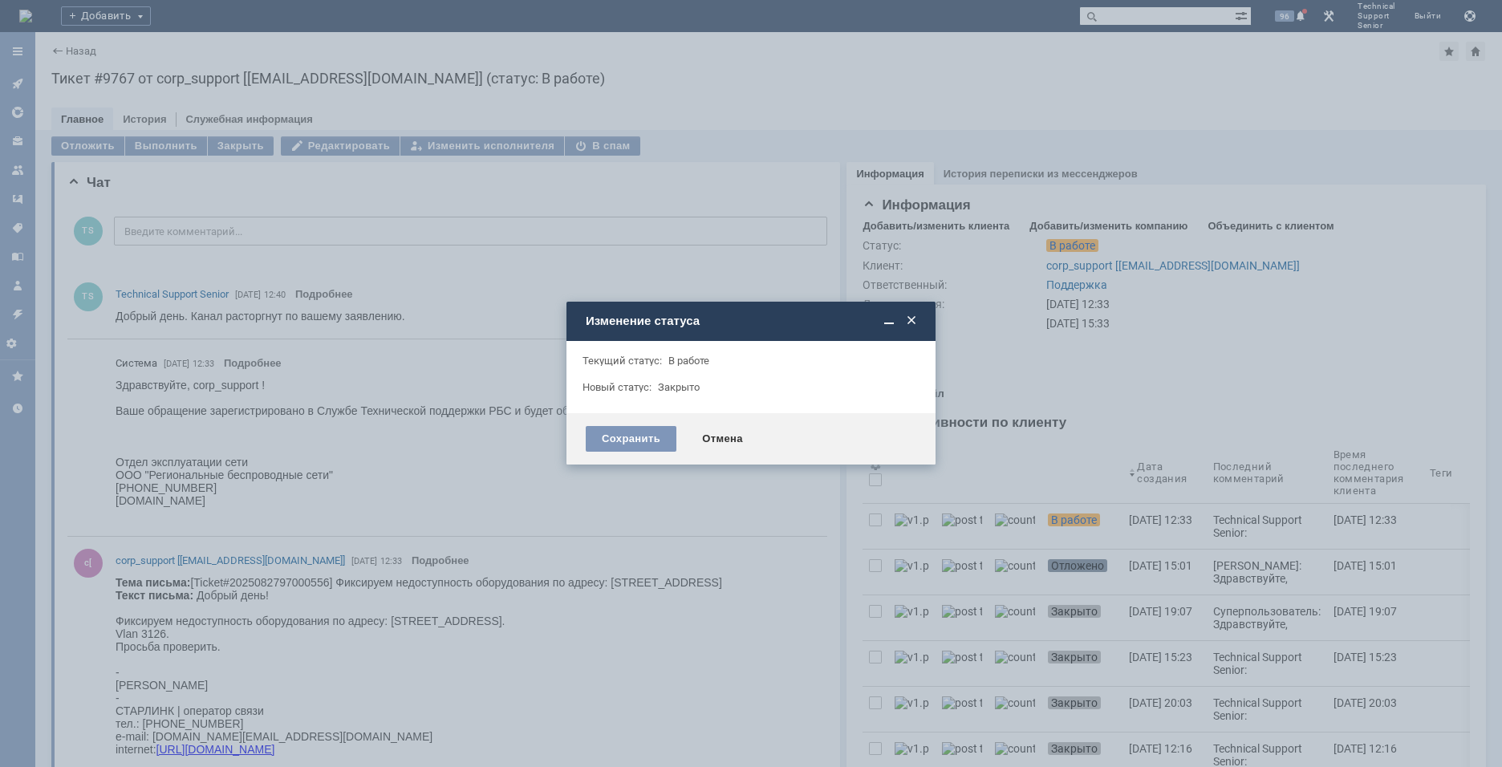
click at [612, 422] on div "Сохранить Отмена" at bounding box center [750, 438] width 369 height 51
click at [619, 432] on div "Сохранить" at bounding box center [631, 439] width 91 height 26
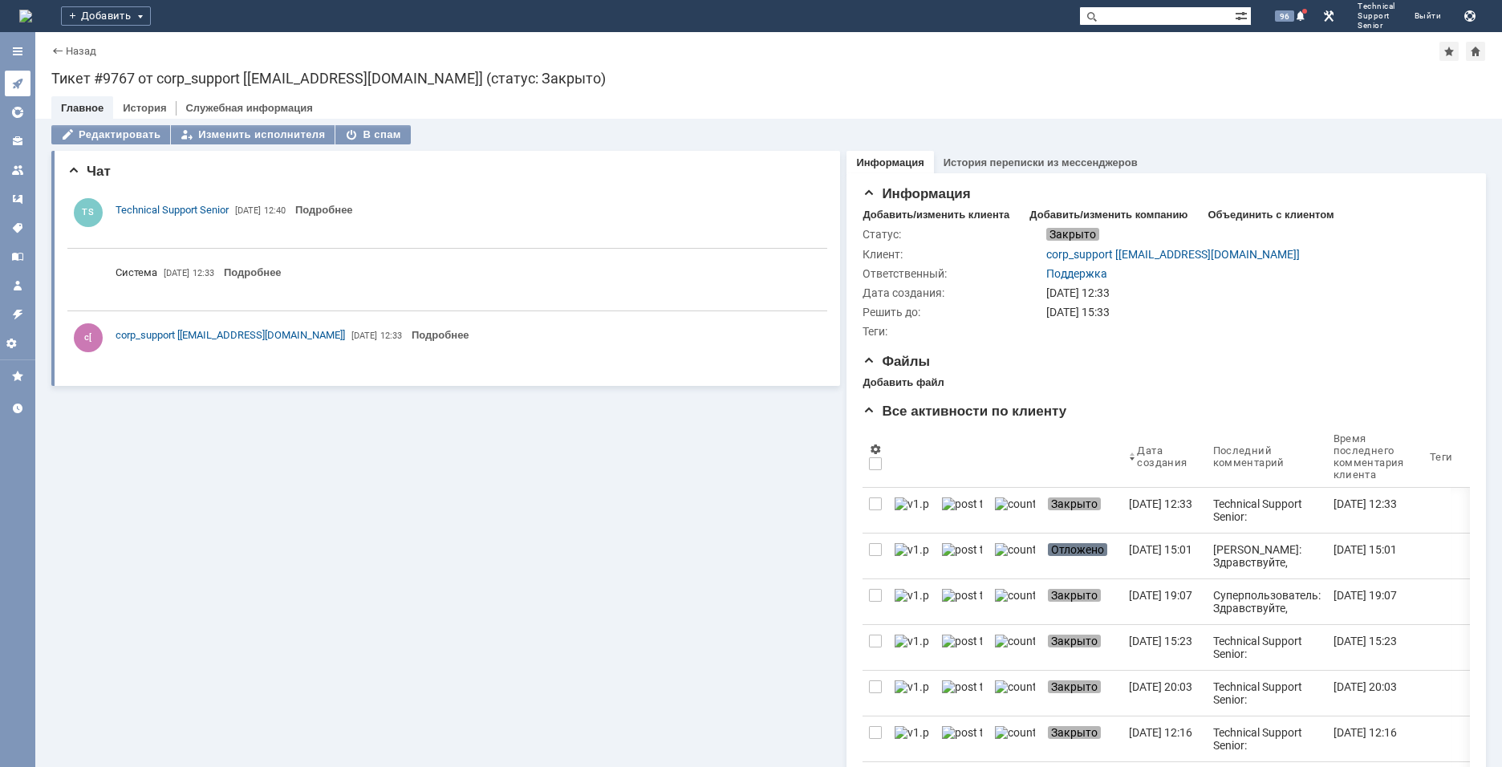
click at [15, 82] on icon at bounding box center [17, 83] width 13 height 13
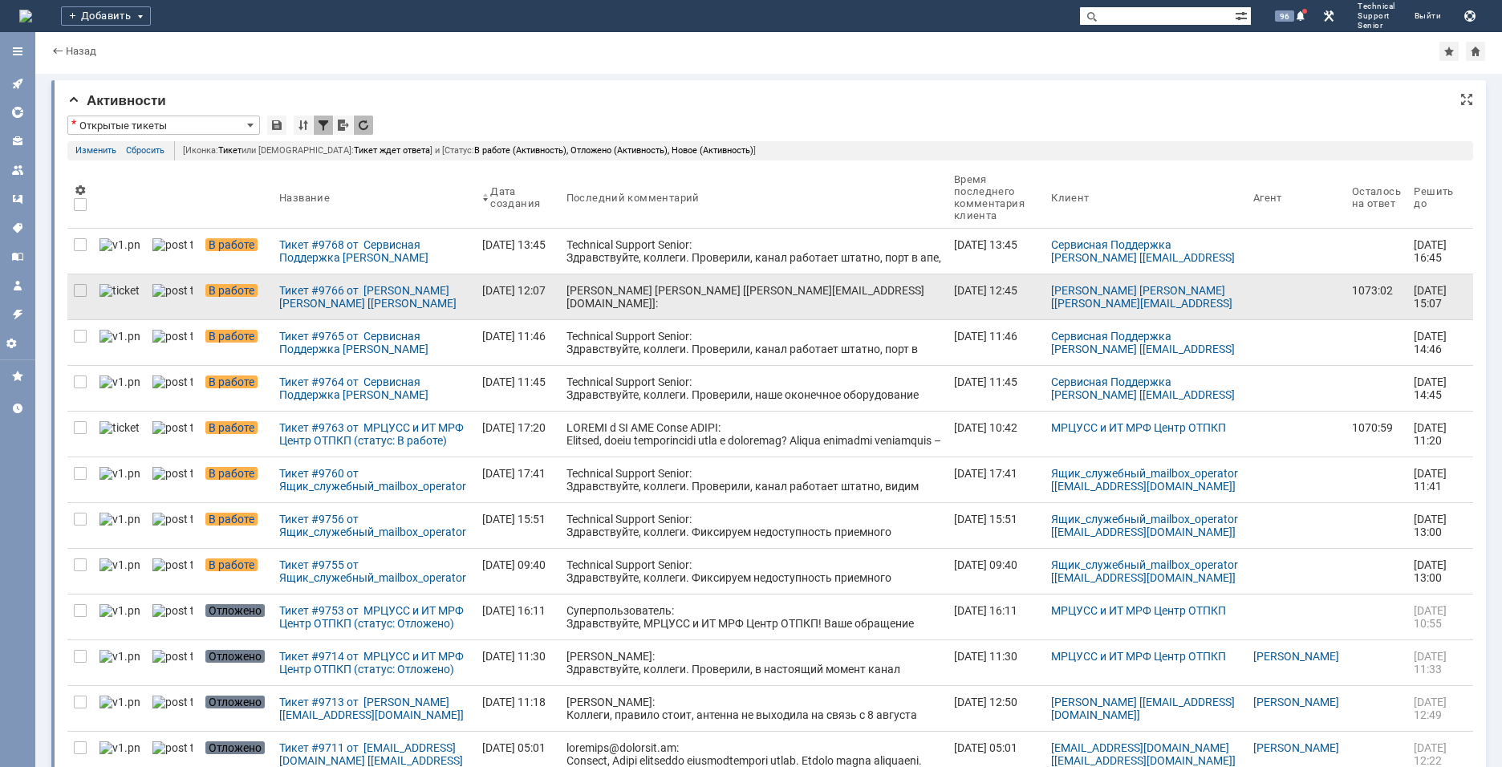
click at [607, 302] on div "[PERSON_NAME] [PERSON_NAME] [[PERSON_NAME][EMAIL_ADDRESS][DOMAIN_NAME]]: Да, се…" at bounding box center [753, 348] width 375 height 128
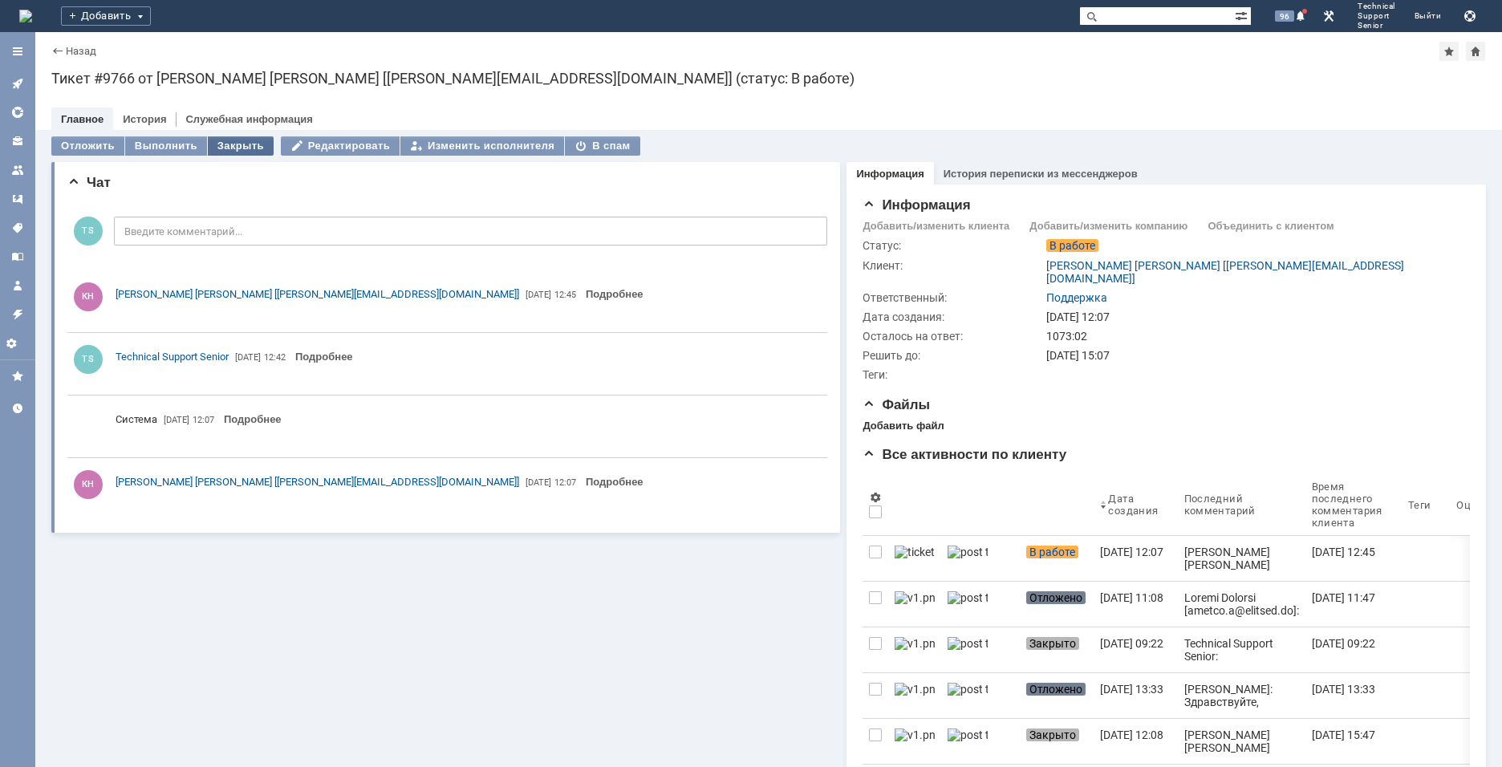
click at [239, 151] on div "Закрыть" at bounding box center [241, 145] width 66 height 19
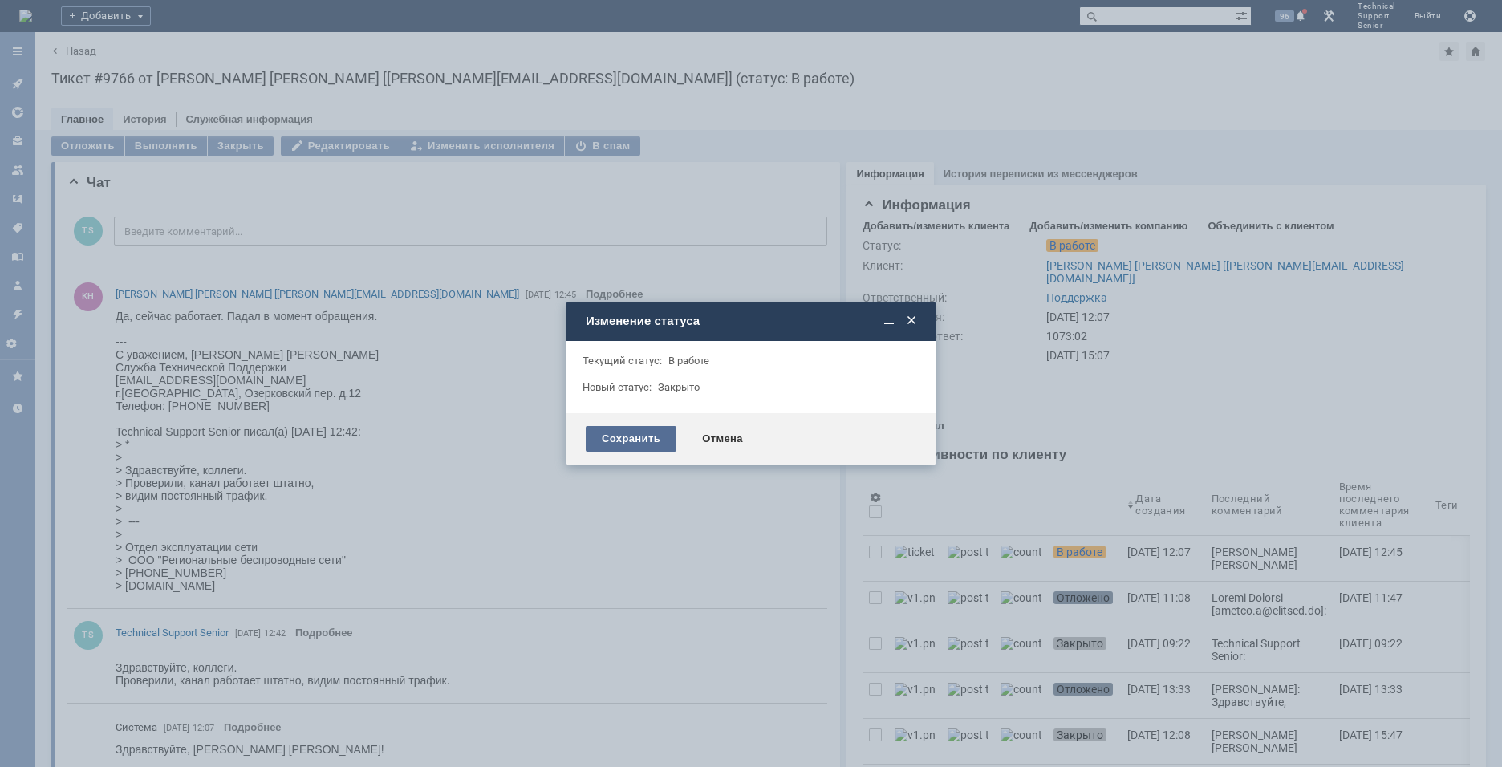
click at [594, 428] on div "Сохранить" at bounding box center [631, 439] width 91 height 26
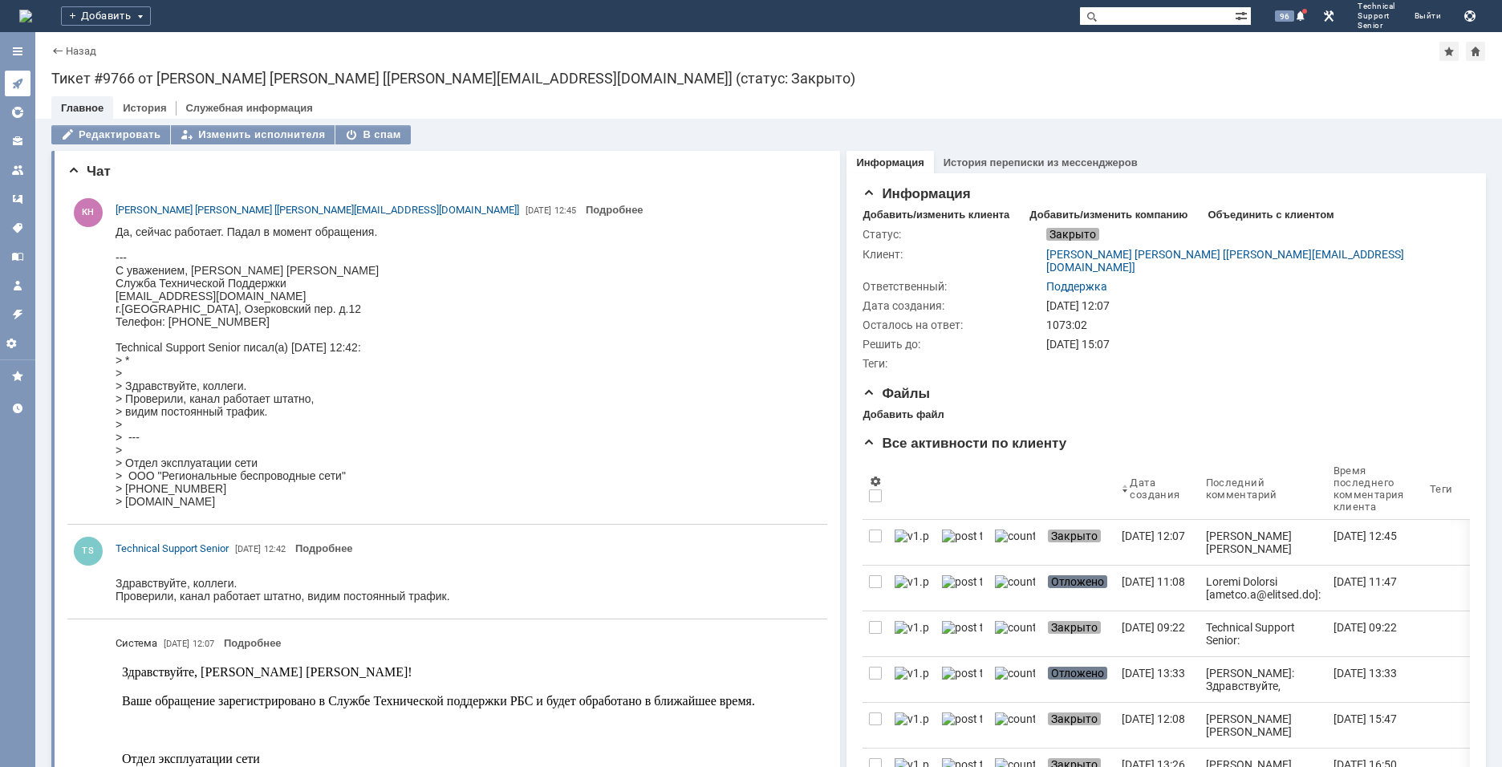
click at [10, 78] on link at bounding box center [18, 84] width 26 height 26
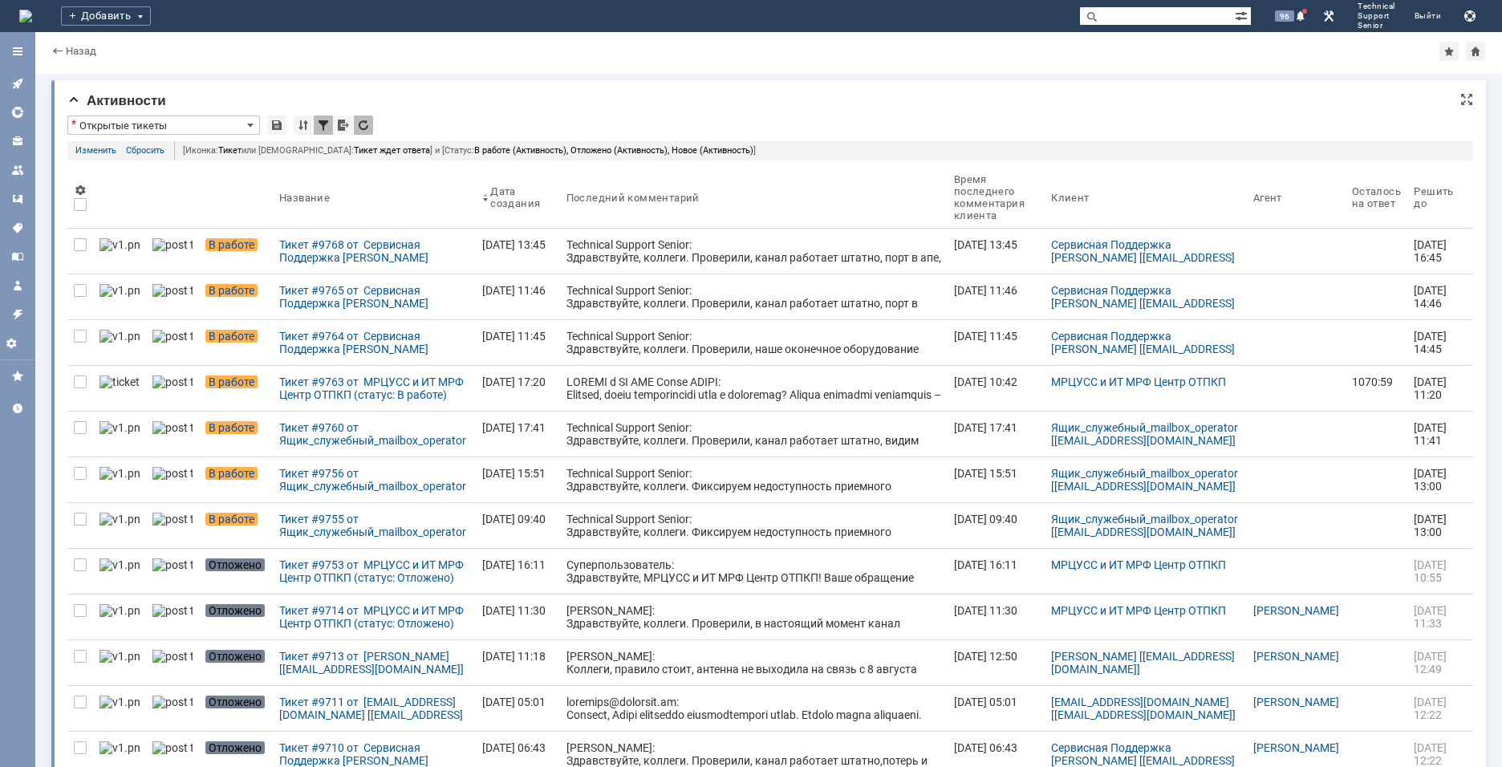
click at [810, 98] on div "Активности" at bounding box center [770, 101] width 1406 height 16
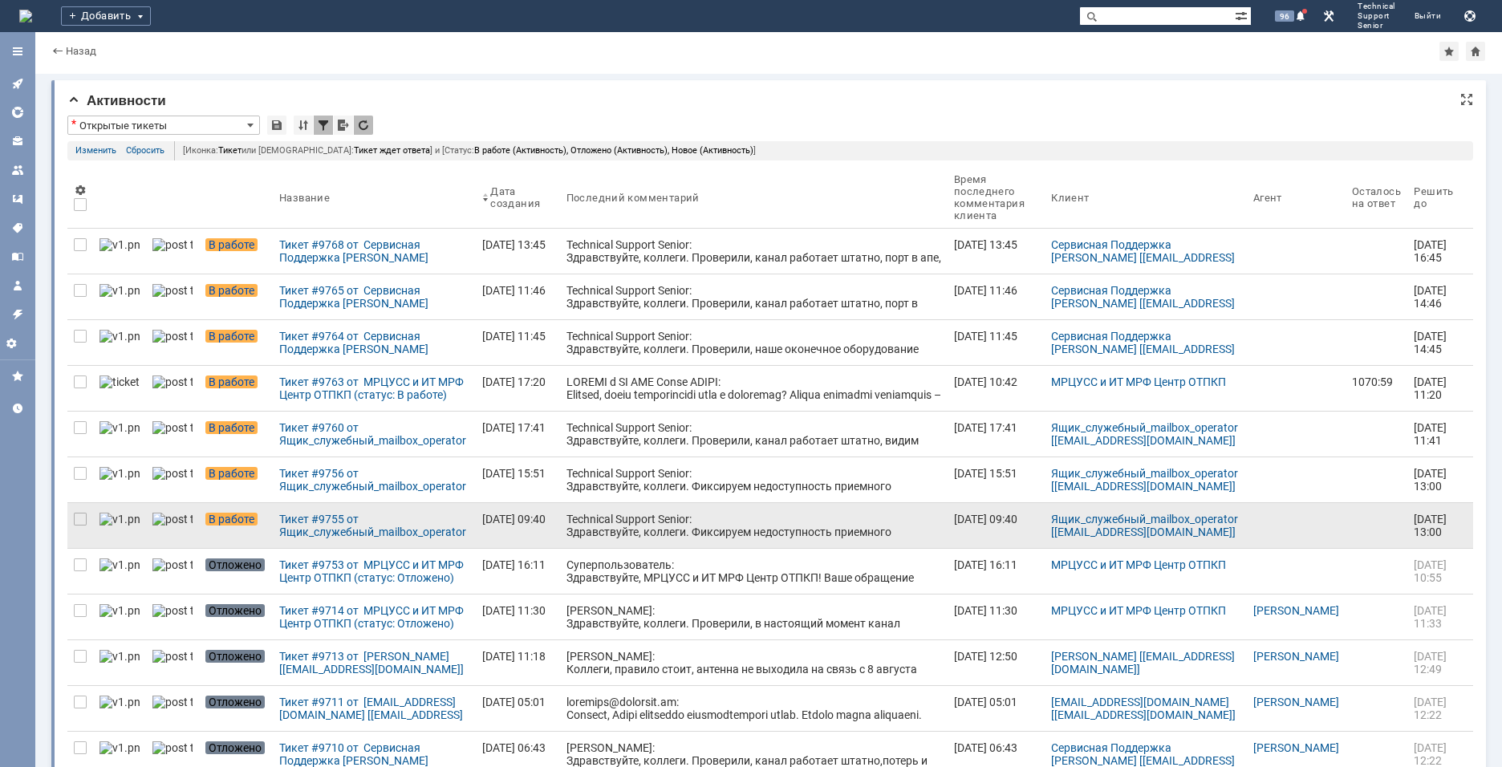
click at [649, 515] on div "Technical Support Senior: Здравствуйте, коллеги. Фиксируем недоступность приемн…" at bounding box center [753, 564] width 375 height 103
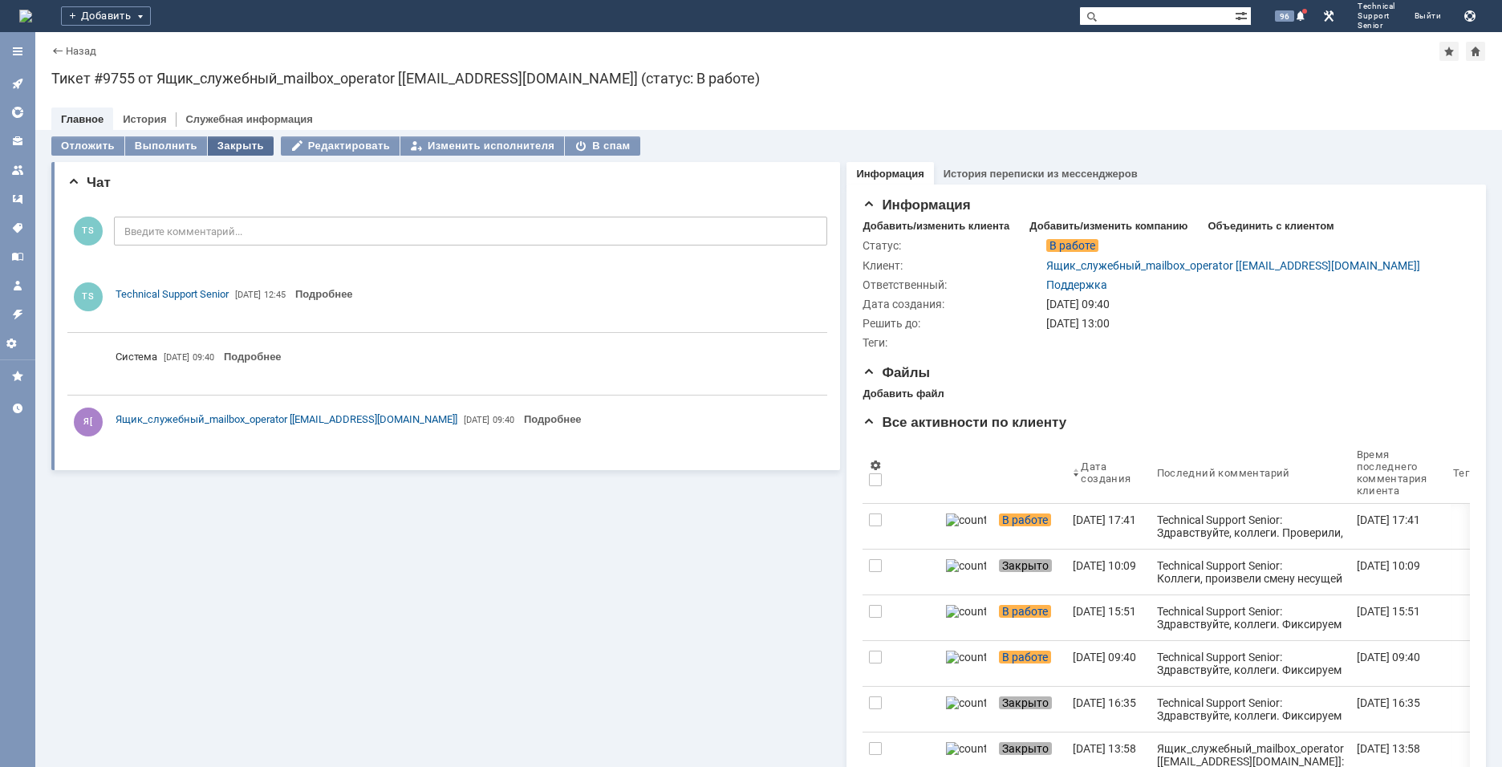
click at [251, 144] on div "Закрыть" at bounding box center [241, 145] width 66 height 19
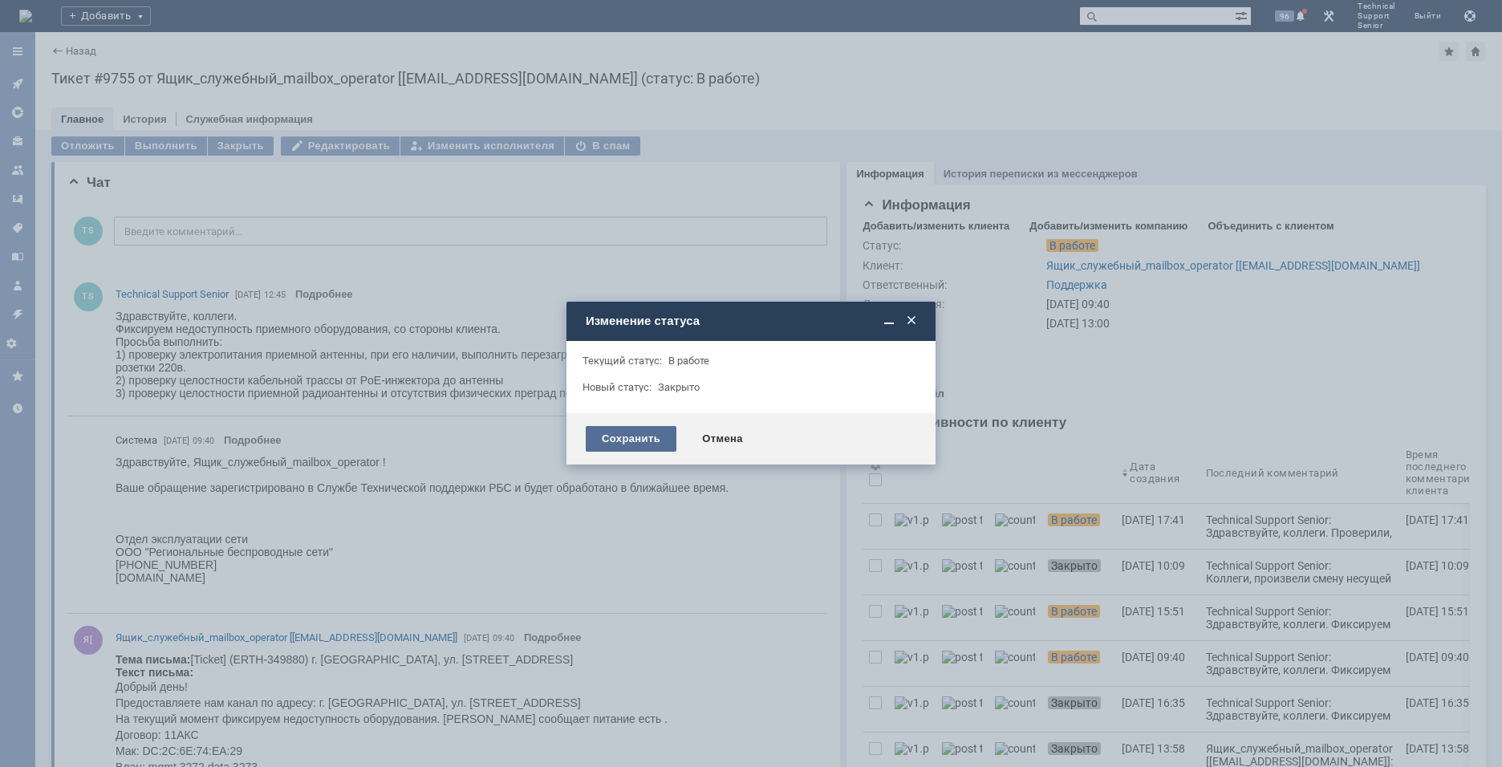
click at [606, 442] on div "Сохранить" at bounding box center [631, 439] width 91 height 26
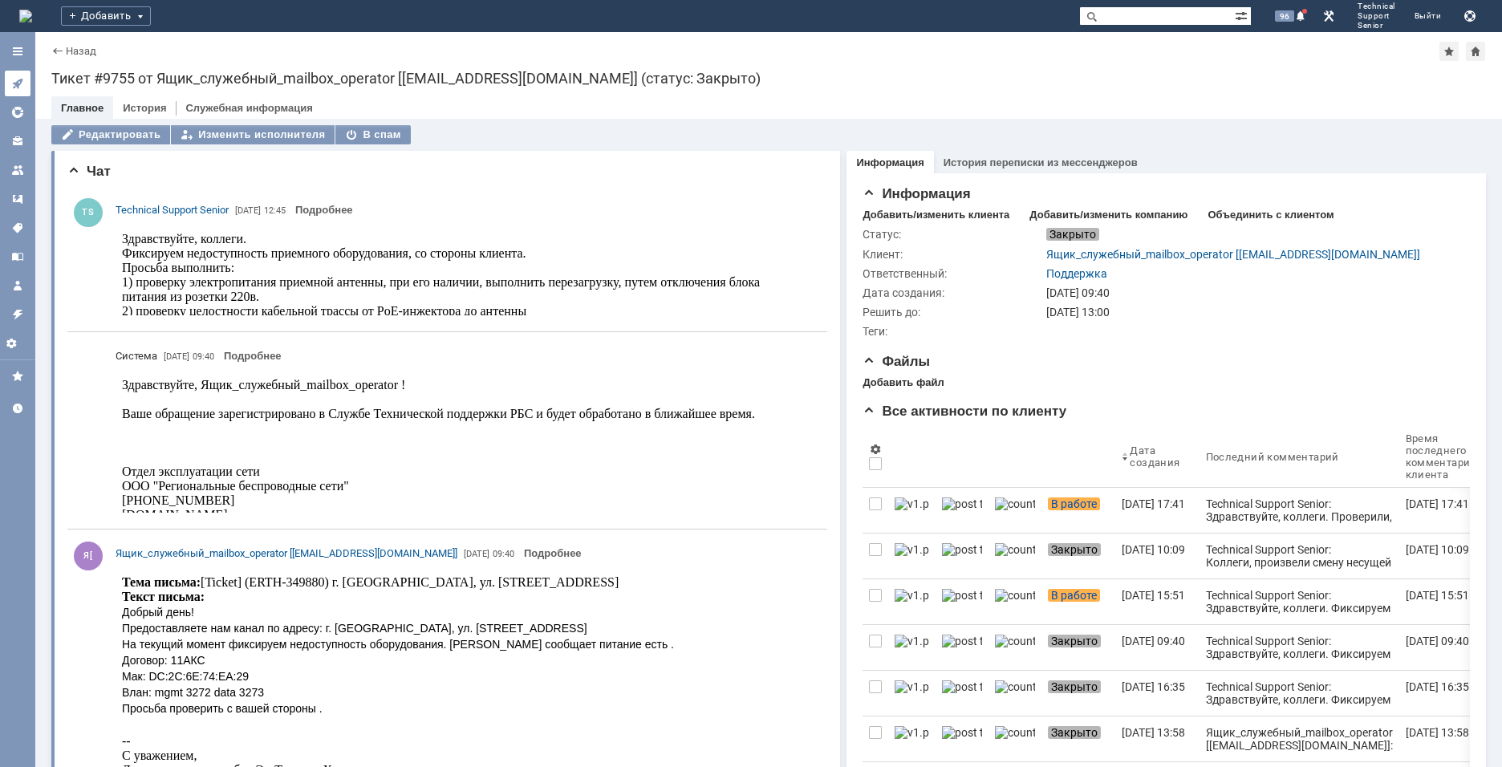
click at [18, 87] on icon at bounding box center [17, 84] width 10 height 10
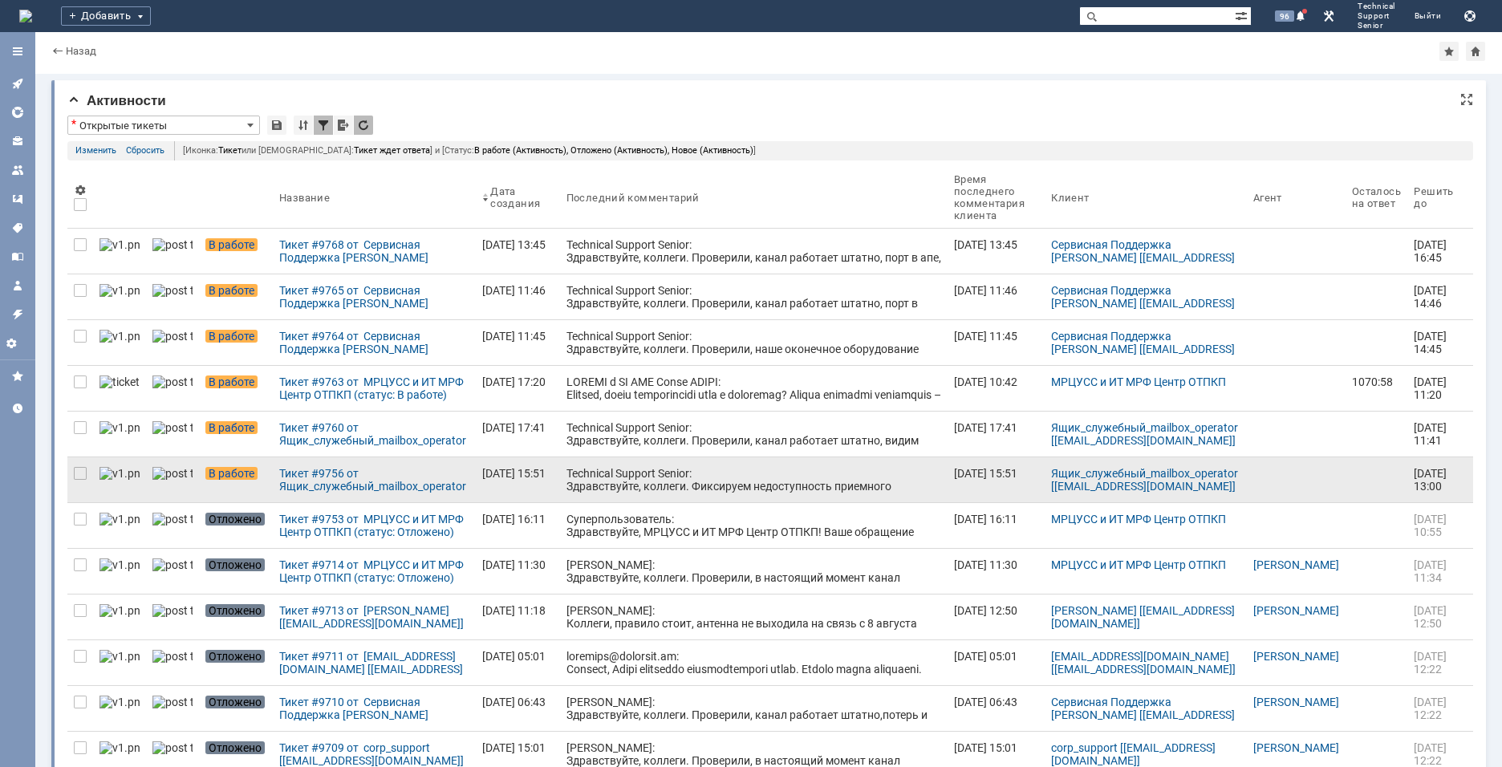
click at [591, 473] on div "Technical Support Senior: Здравствуйте, коллеги. Фиксируем недоступность приемн…" at bounding box center [753, 518] width 375 height 103
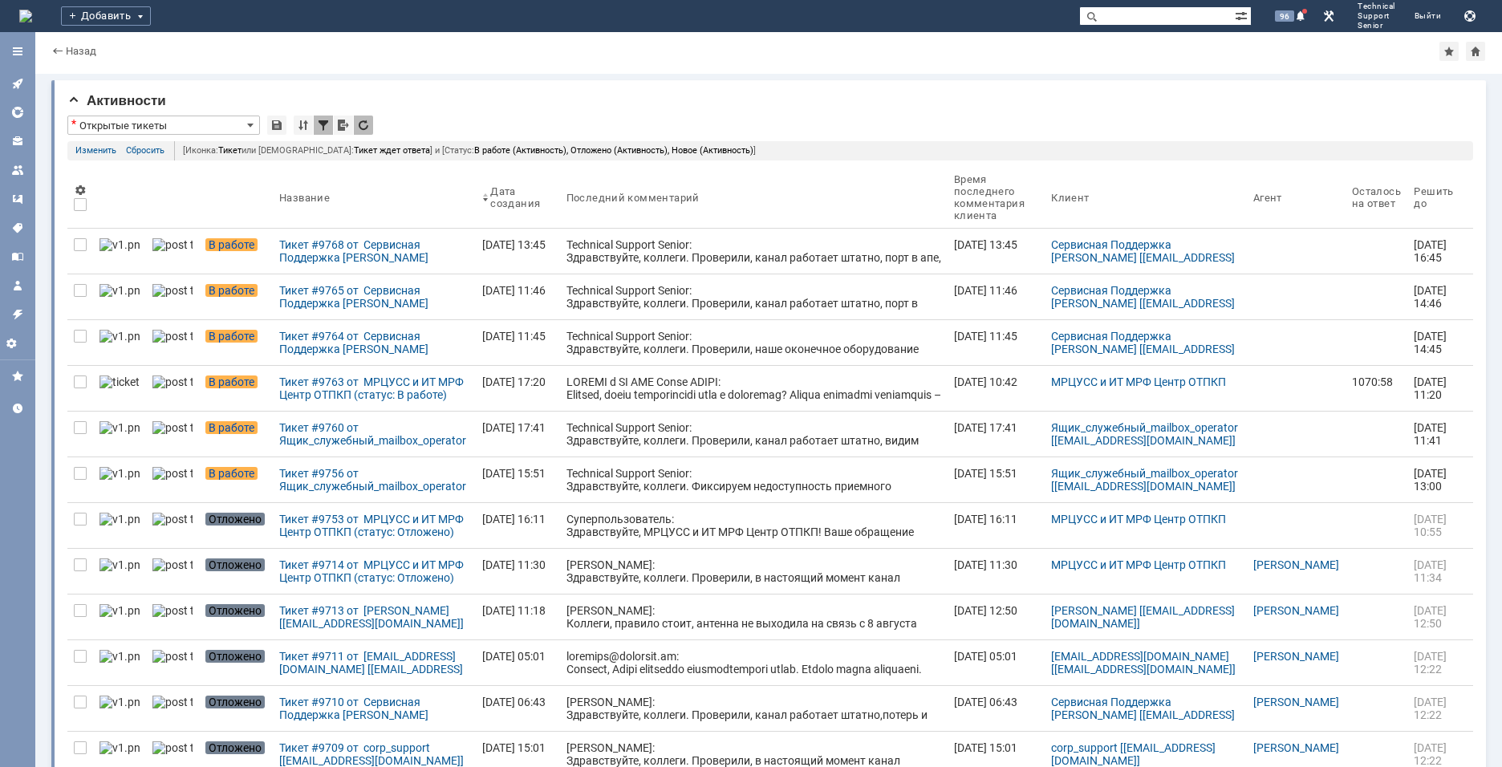
click at [591, 473] on div "Назад | employee$1215701 Входящие активности Активности * Открытые тикеты Резул…" at bounding box center [768, 399] width 1467 height 735
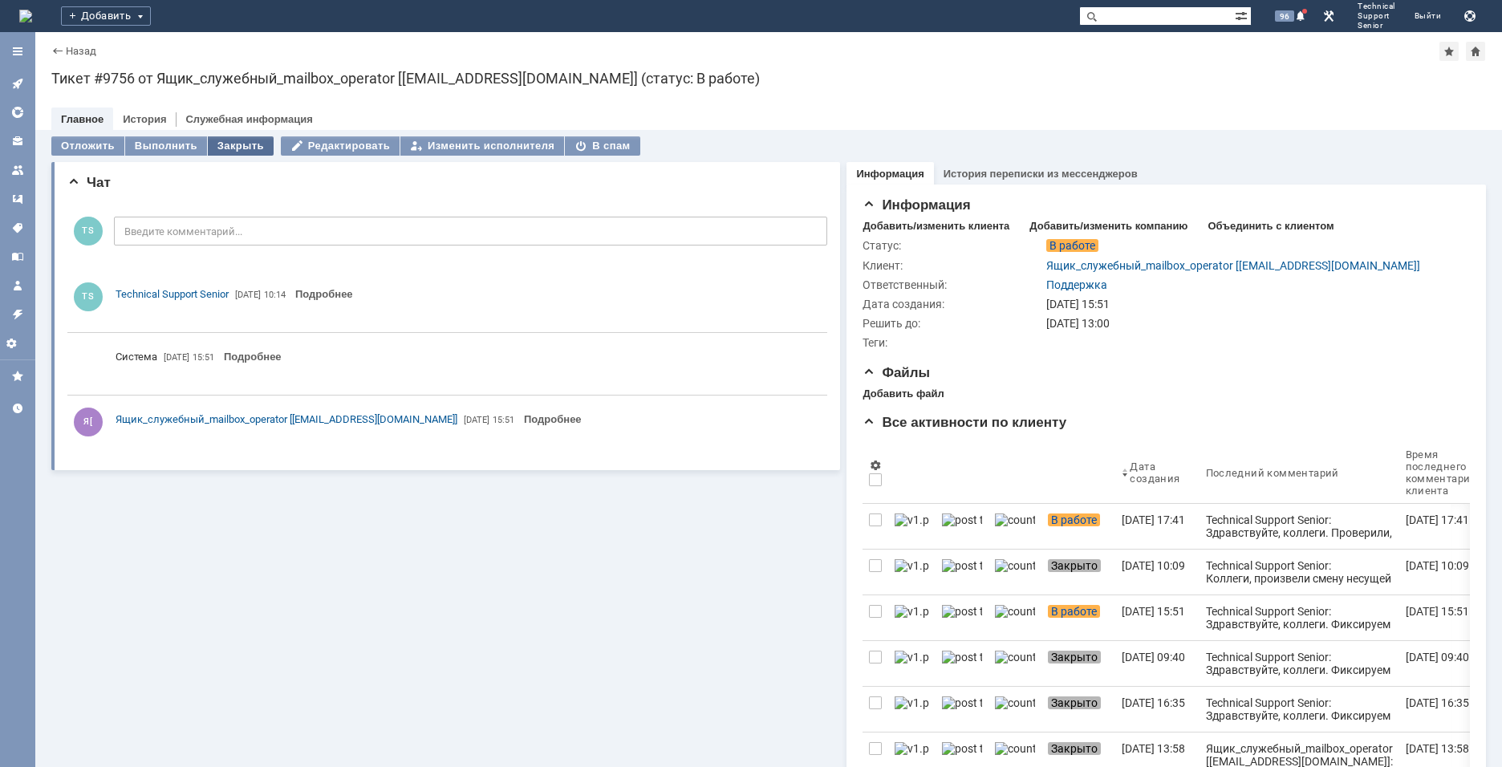
click at [228, 142] on div "Закрыть" at bounding box center [241, 145] width 66 height 19
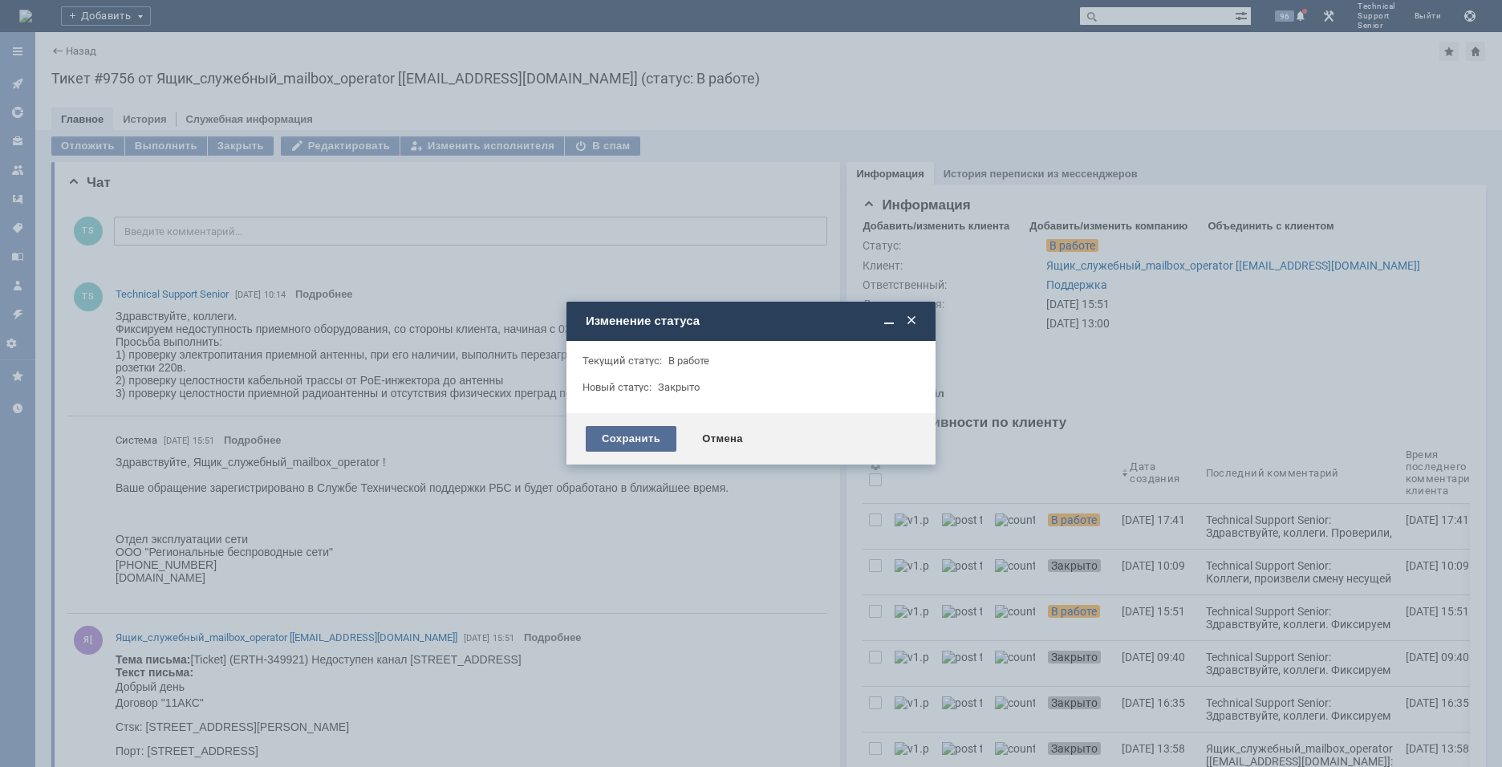
click at [611, 441] on div "Сохранить" at bounding box center [631, 439] width 91 height 26
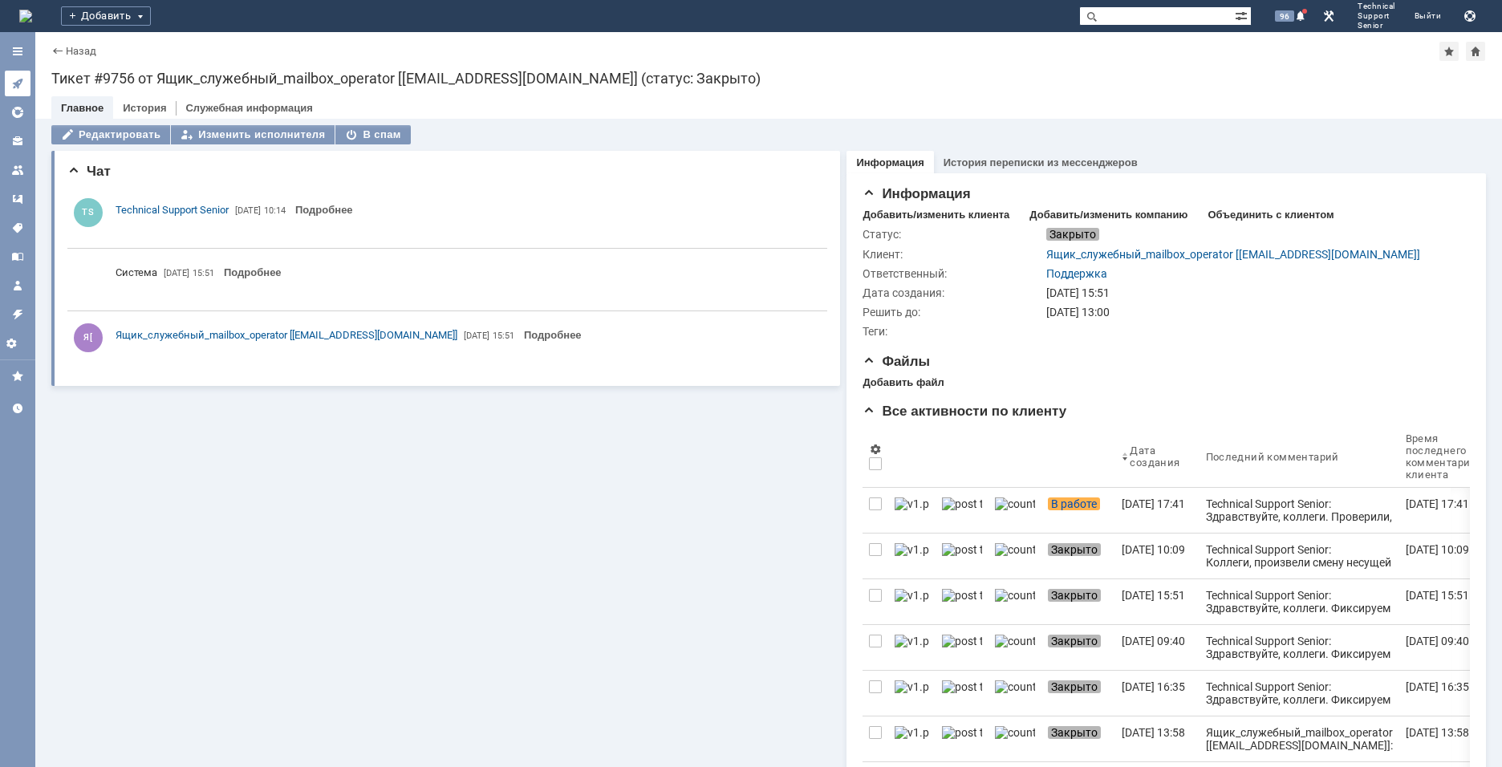
click at [19, 79] on icon at bounding box center [17, 83] width 13 height 13
